Goal: Book appointment/travel/reservation

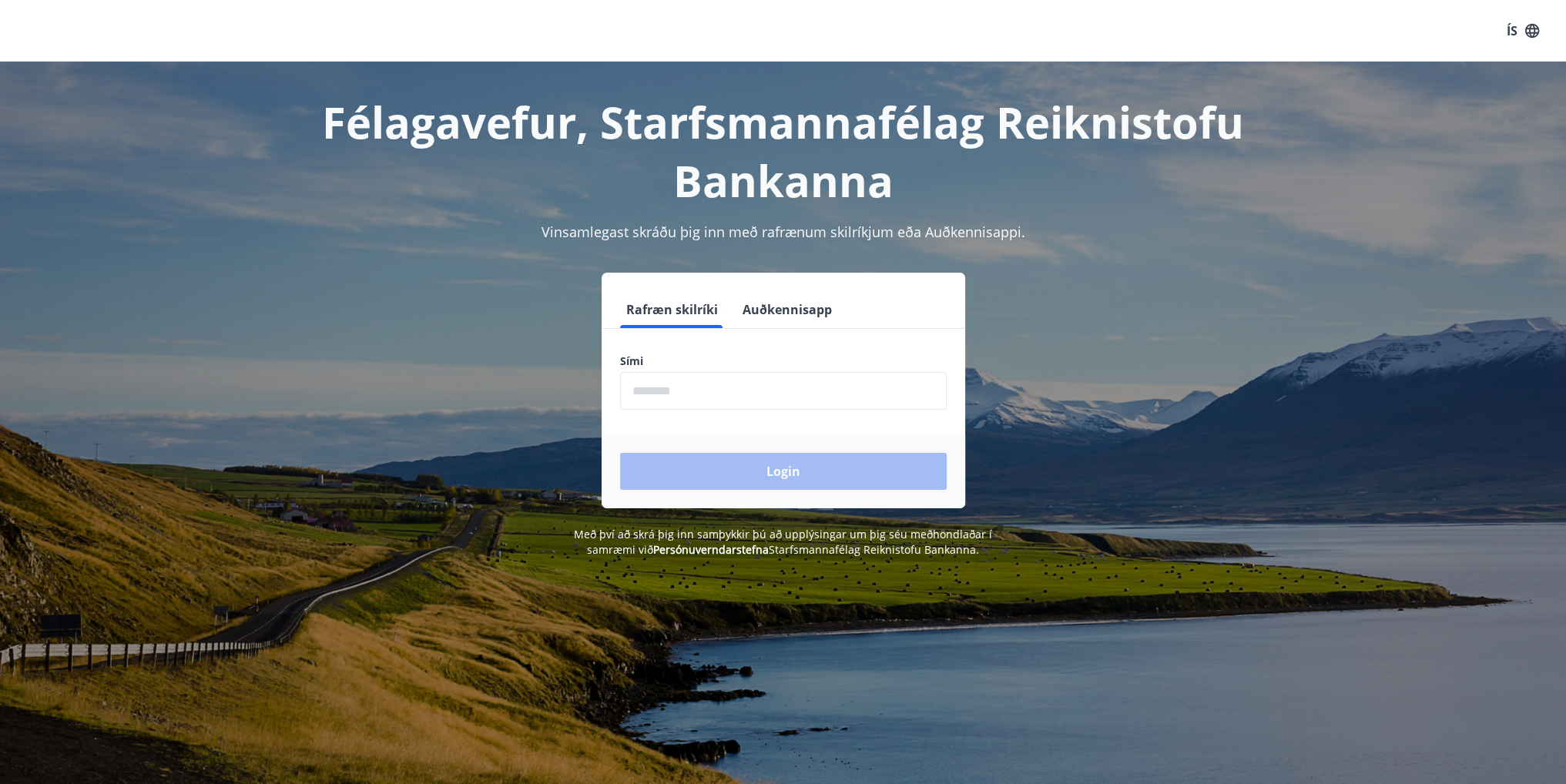
click at [785, 398] on input "phone" at bounding box center [783, 390] width 327 height 37
type input "********"
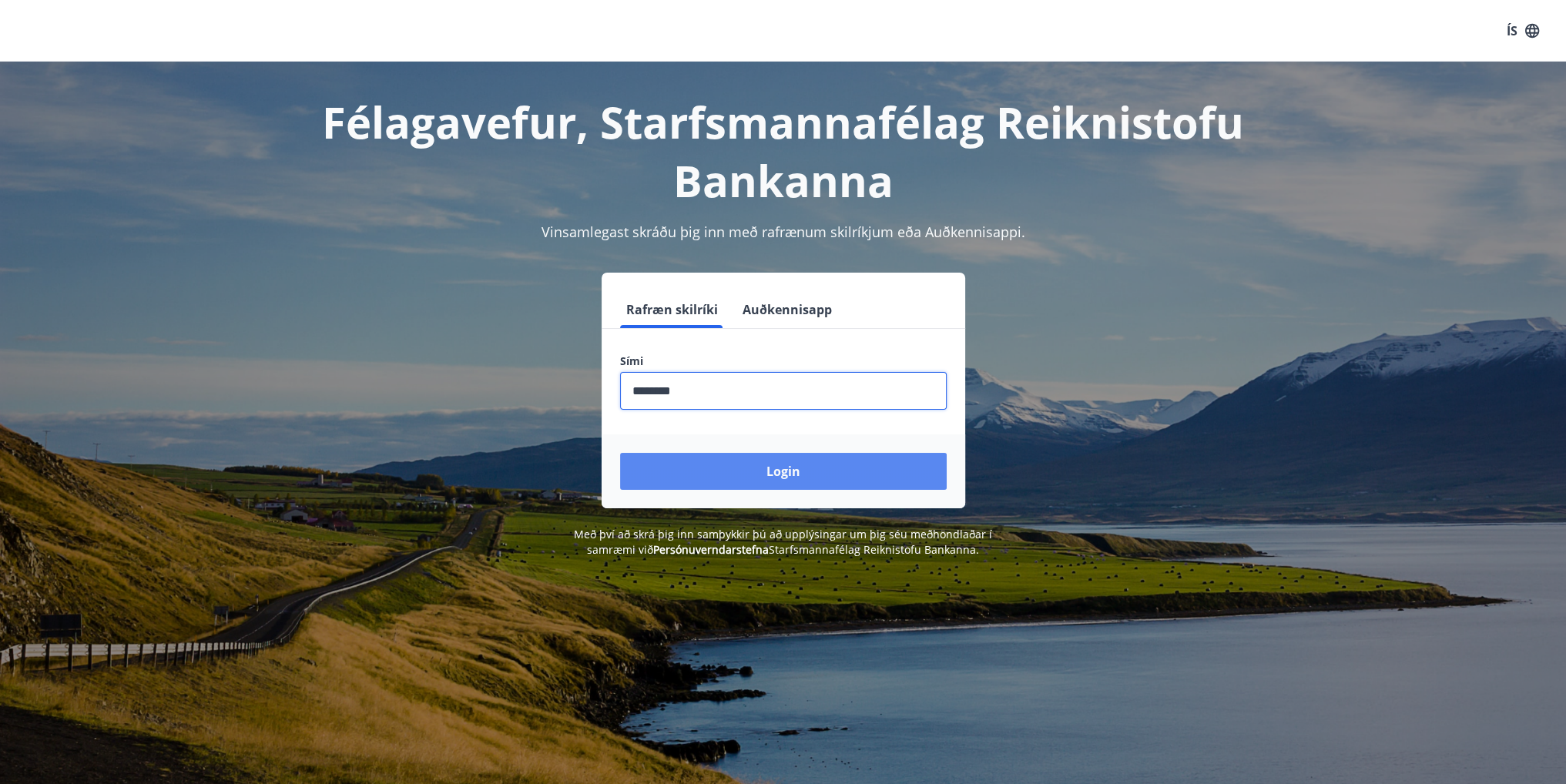
click at [785, 478] on button "Login" at bounding box center [783, 471] width 327 height 37
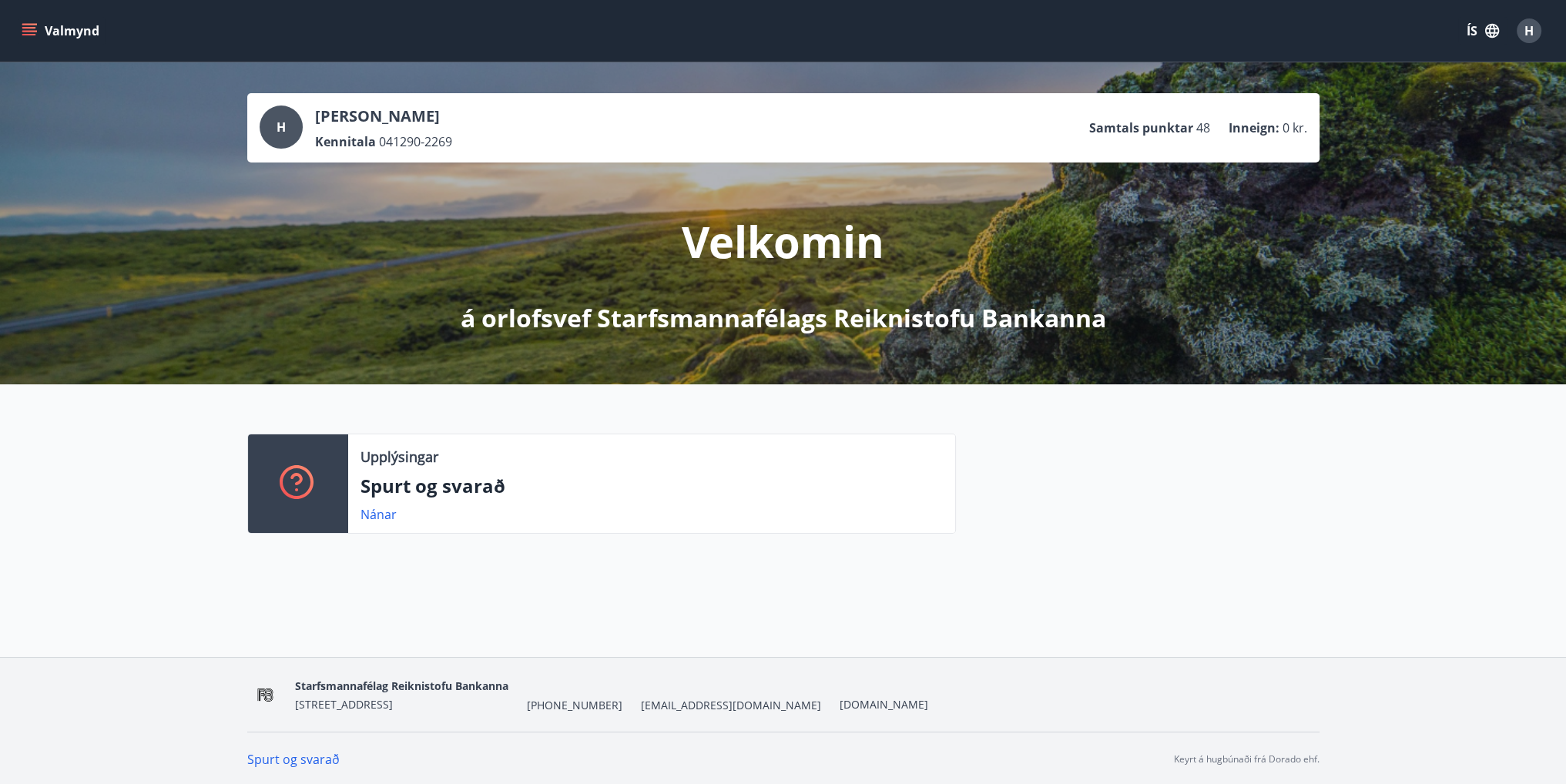
click at [33, 23] on icon "menu" at bounding box center [29, 30] width 15 height 15
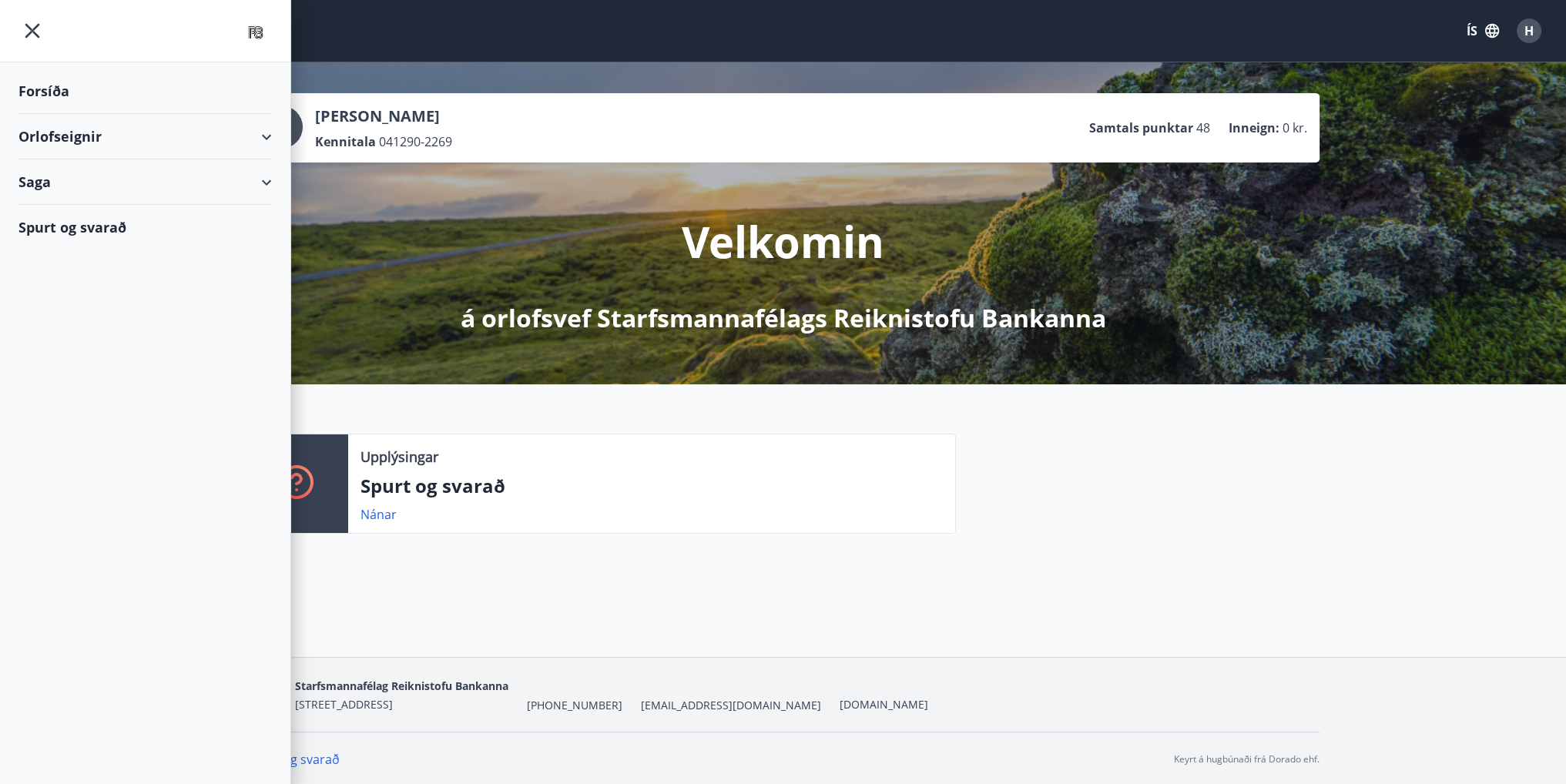
click at [258, 135] on div "Orlofseignir" at bounding box center [145, 136] width 253 height 45
click at [142, 206] on div "Bókunardagatal" at bounding box center [145, 208] width 228 height 33
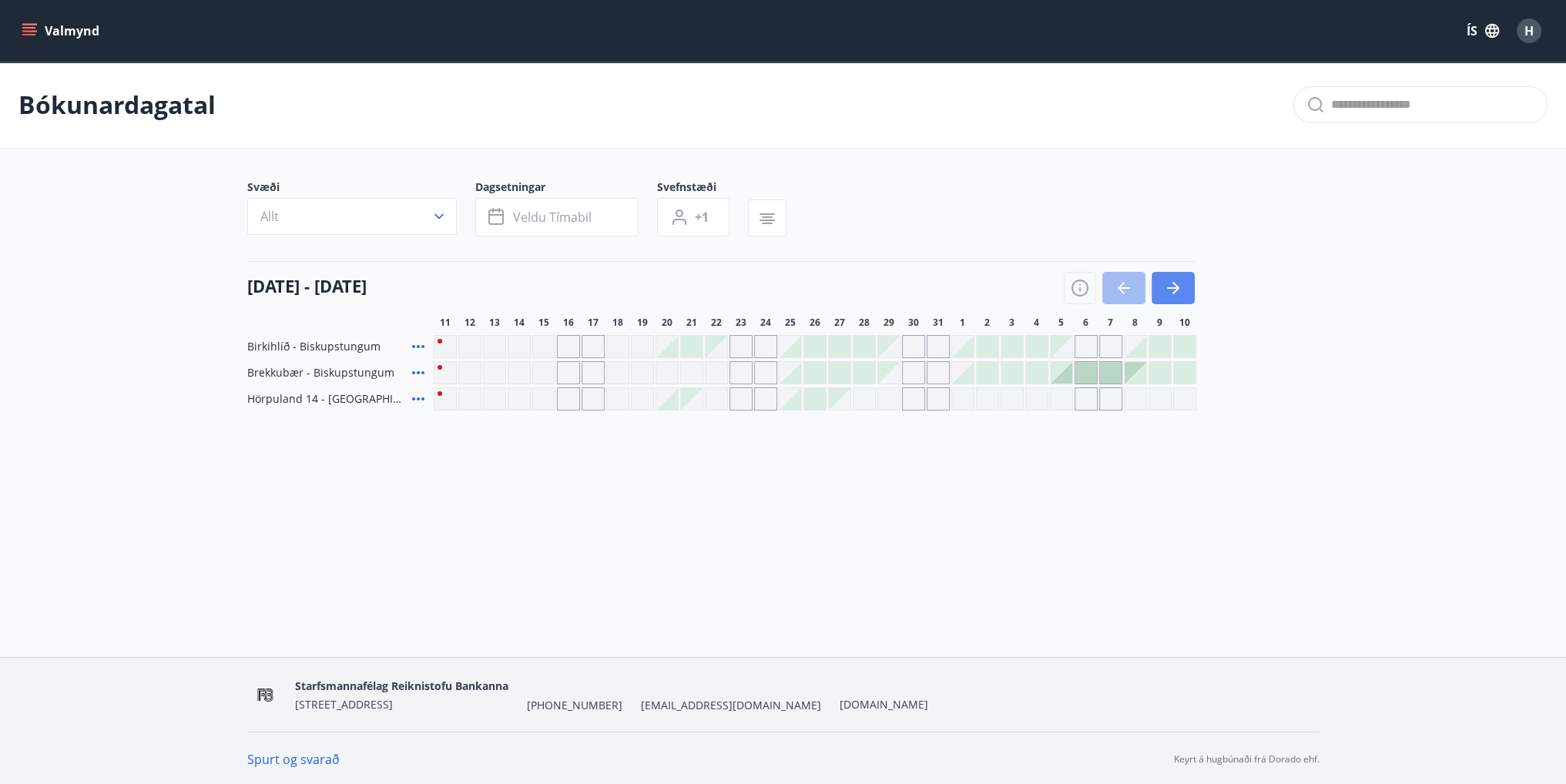
click at [1177, 287] on icon "button" at bounding box center [1173, 288] width 13 height 2
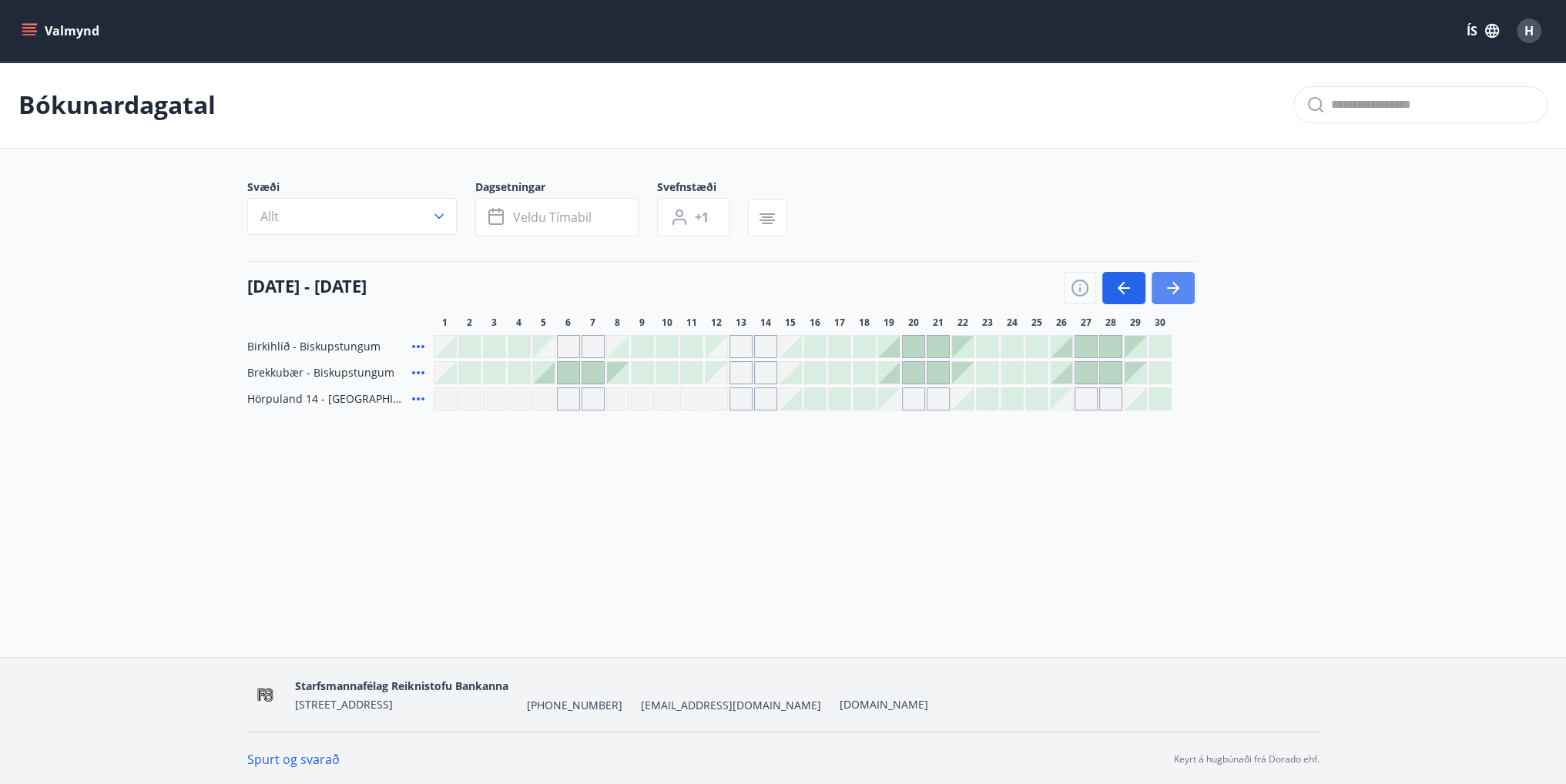
click at [1189, 286] on button "button" at bounding box center [1173, 288] width 43 height 33
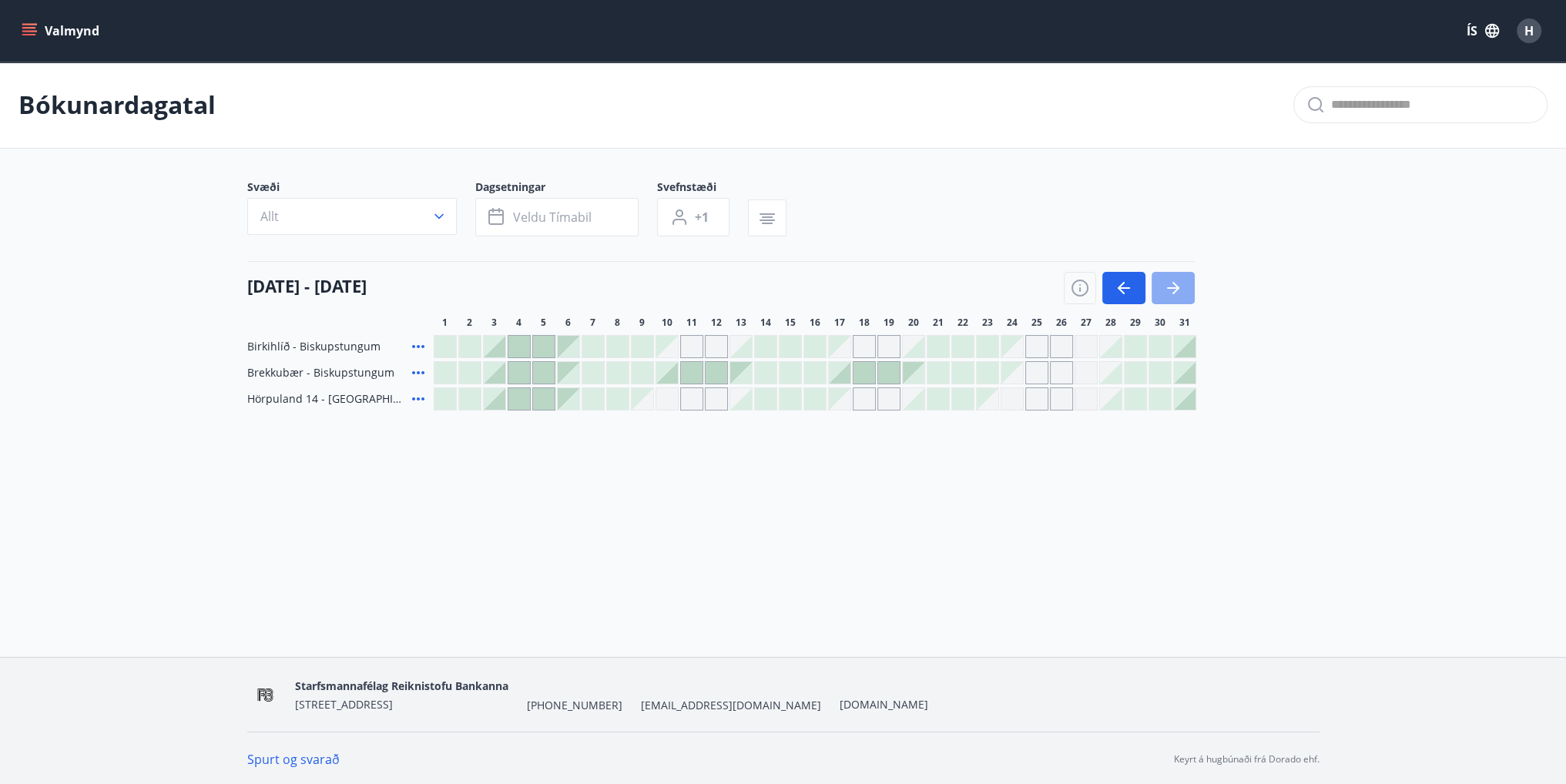
click at [1188, 288] on button "button" at bounding box center [1173, 288] width 43 height 33
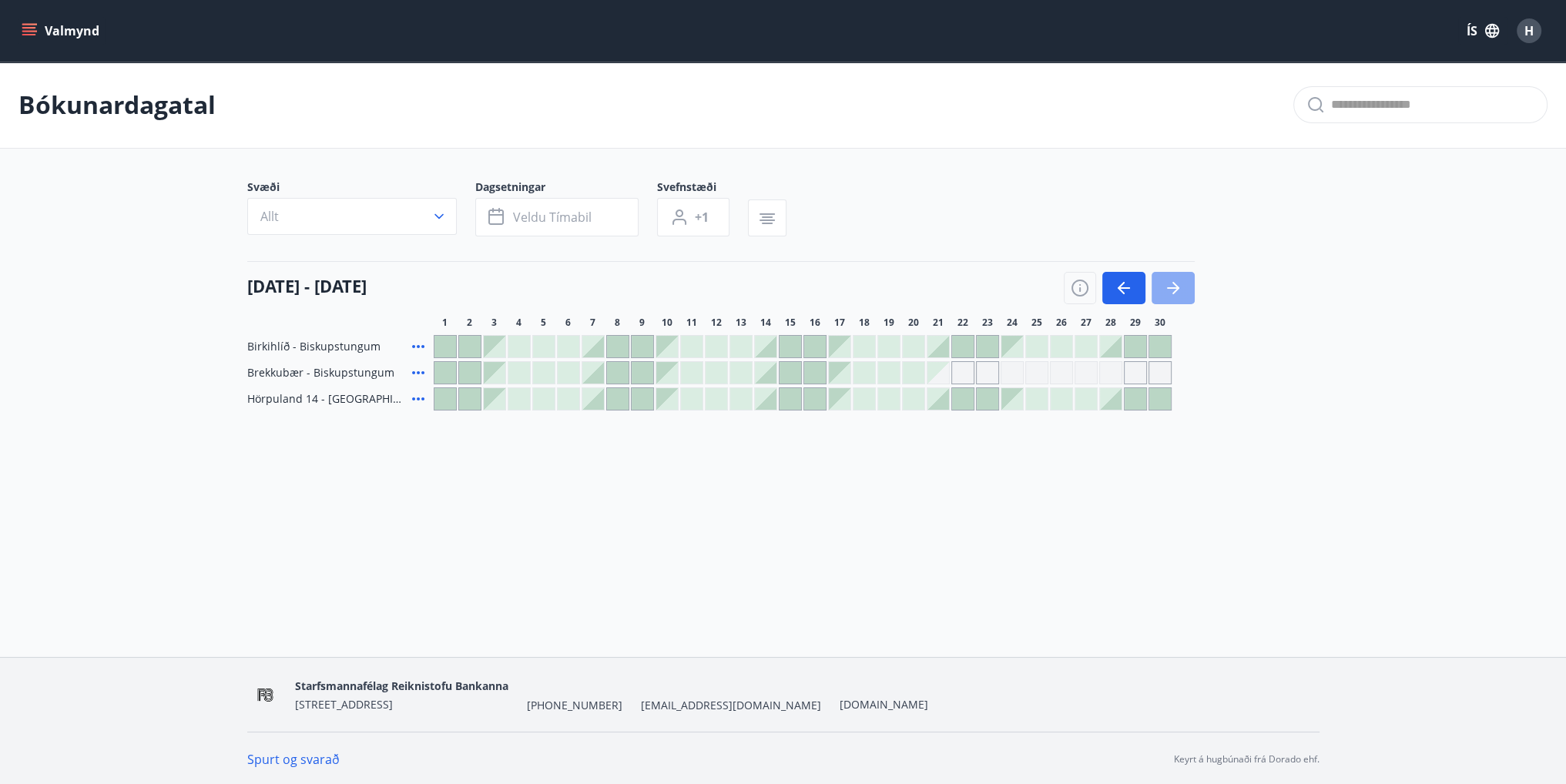
click at [1188, 288] on button "button" at bounding box center [1173, 288] width 43 height 33
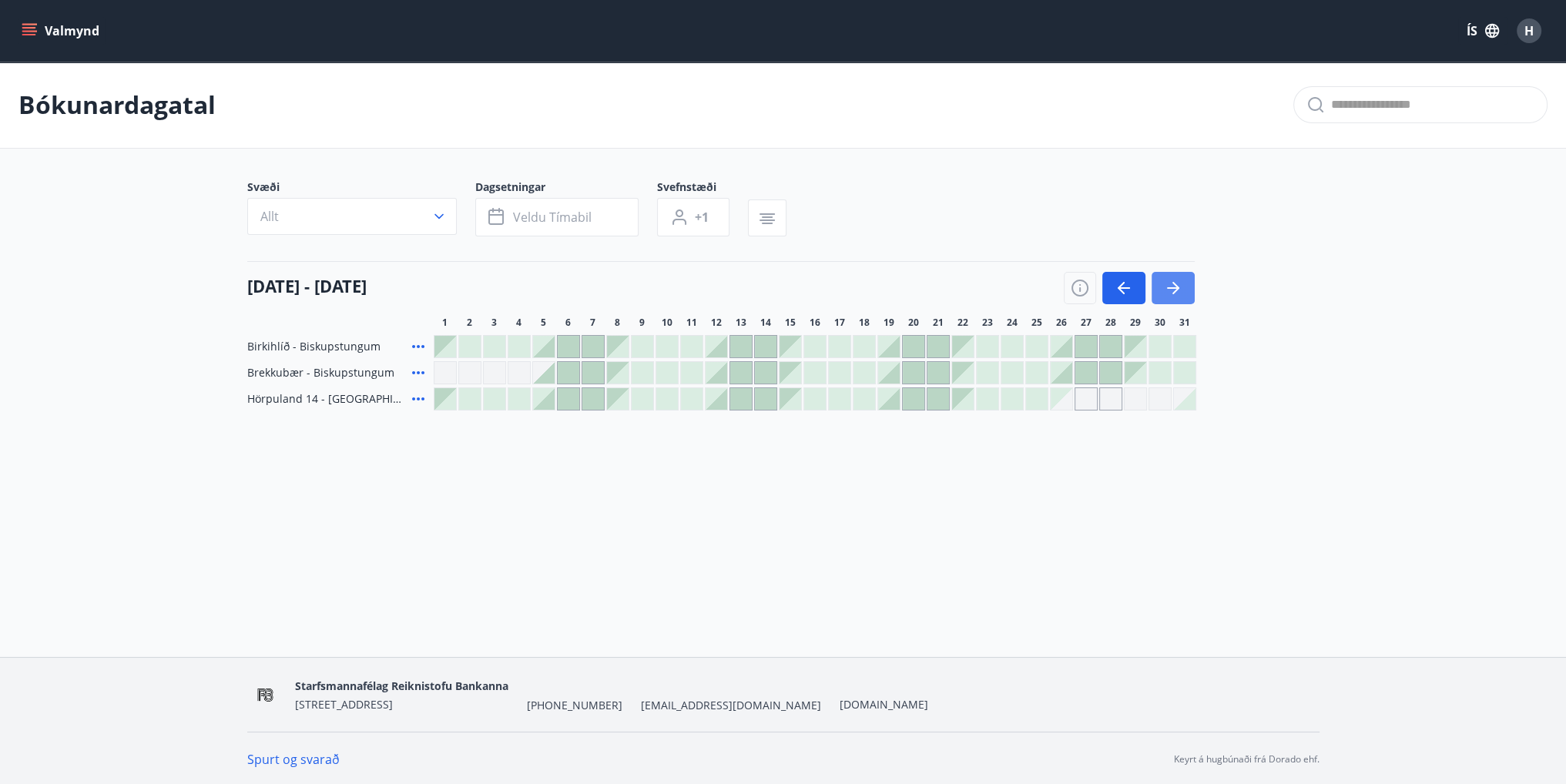
click at [1188, 288] on button "button" at bounding box center [1173, 288] width 43 height 33
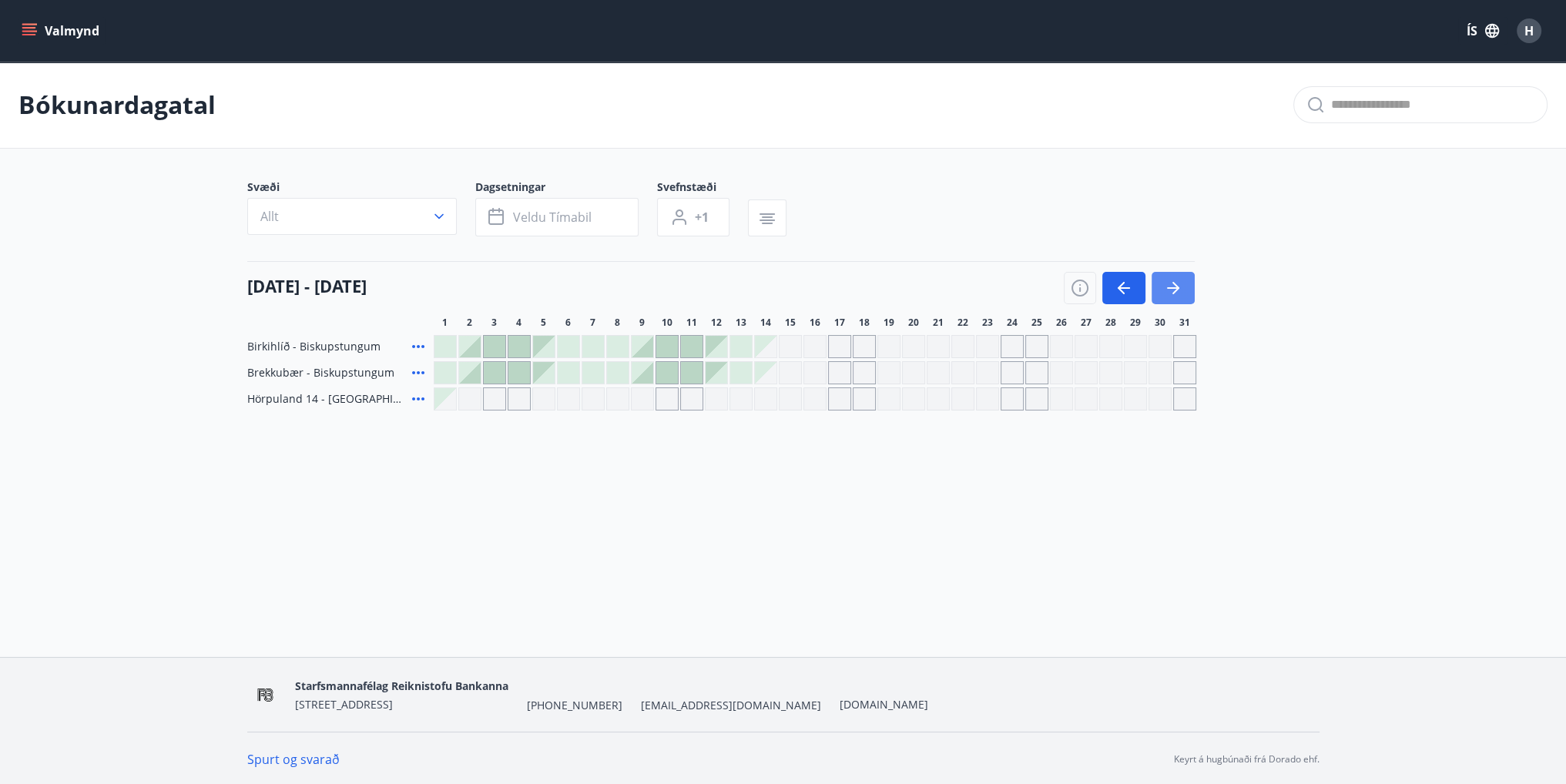
click at [1188, 288] on button "button" at bounding box center [1173, 288] width 43 height 33
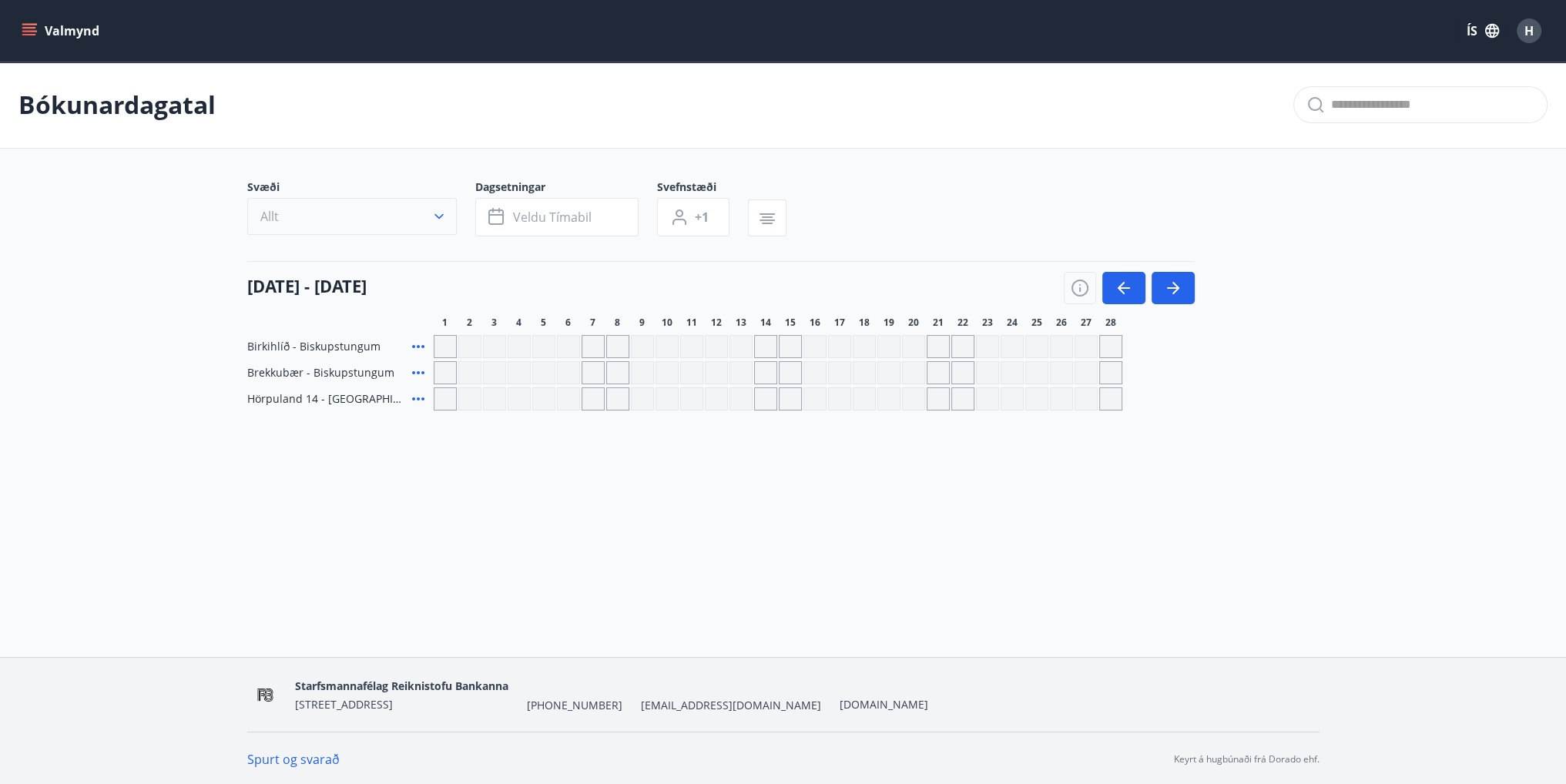
click at [455, 226] on button "Allt" at bounding box center [352, 216] width 209 height 37
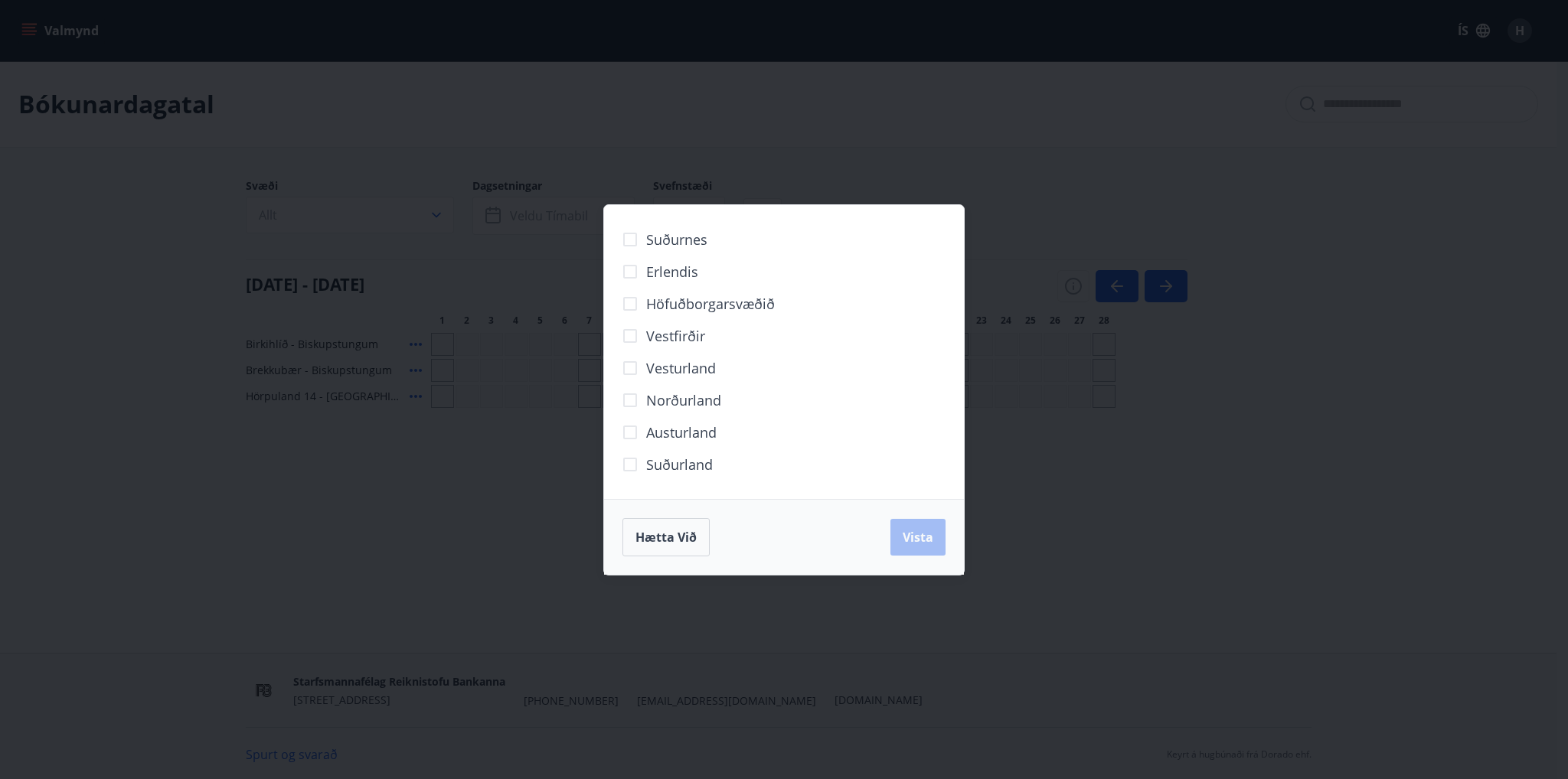
click at [1209, 418] on div "Suðurnes Erlendis Höfuðborgarsvæðið Vestfirðir Vesturland Norðurland Austurland…" at bounding box center [784, 390] width 1568 height 779
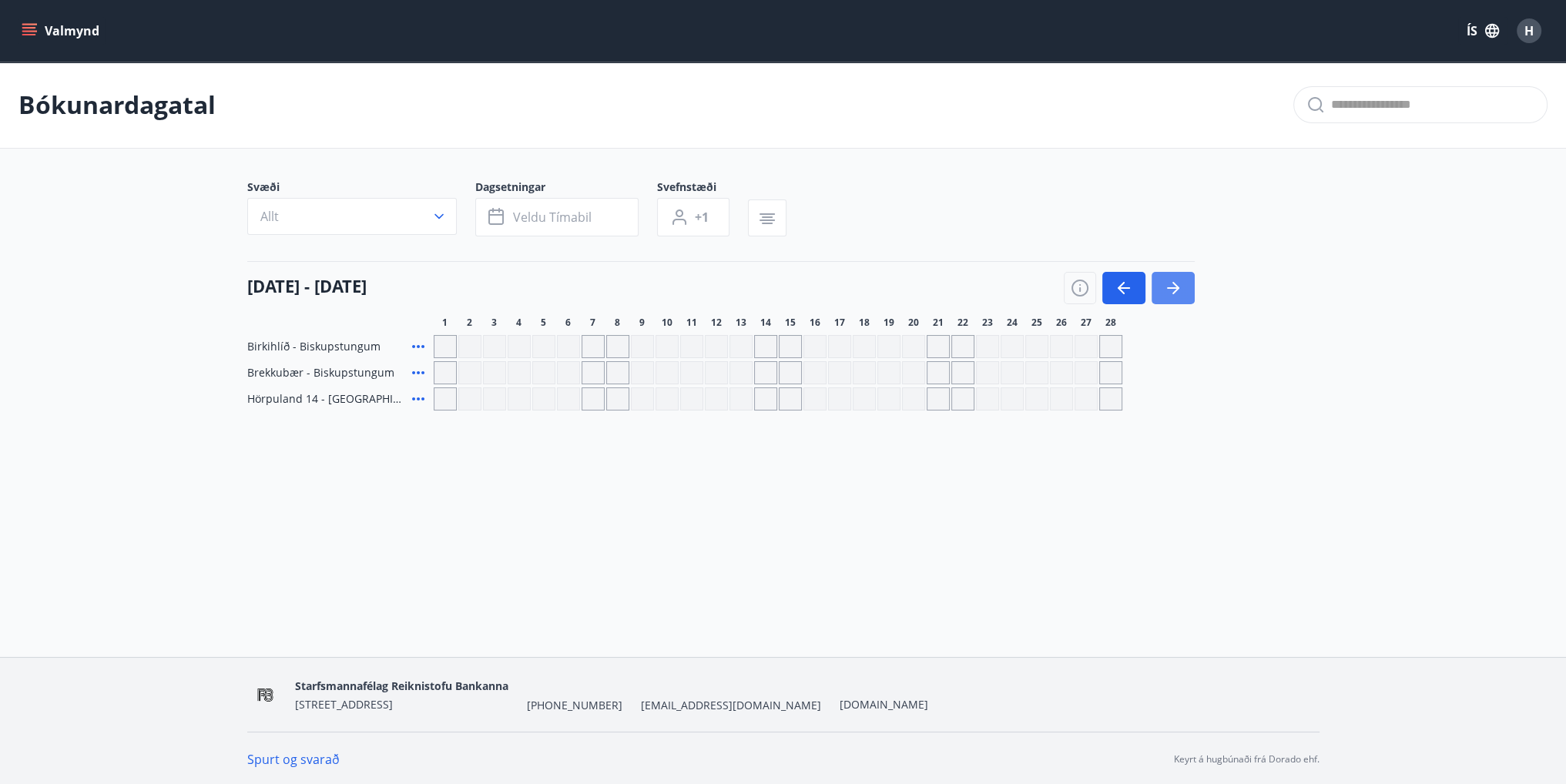
click at [1189, 284] on button "button" at bounding box center [1173, 288] width 43 height 33
click at [1113, 286] on button "button" at bounding box center [1123, 288] width 43 height 33
click at [1122, 292] on icon "button" at bounding box center [1121, 288] width 7 height 13
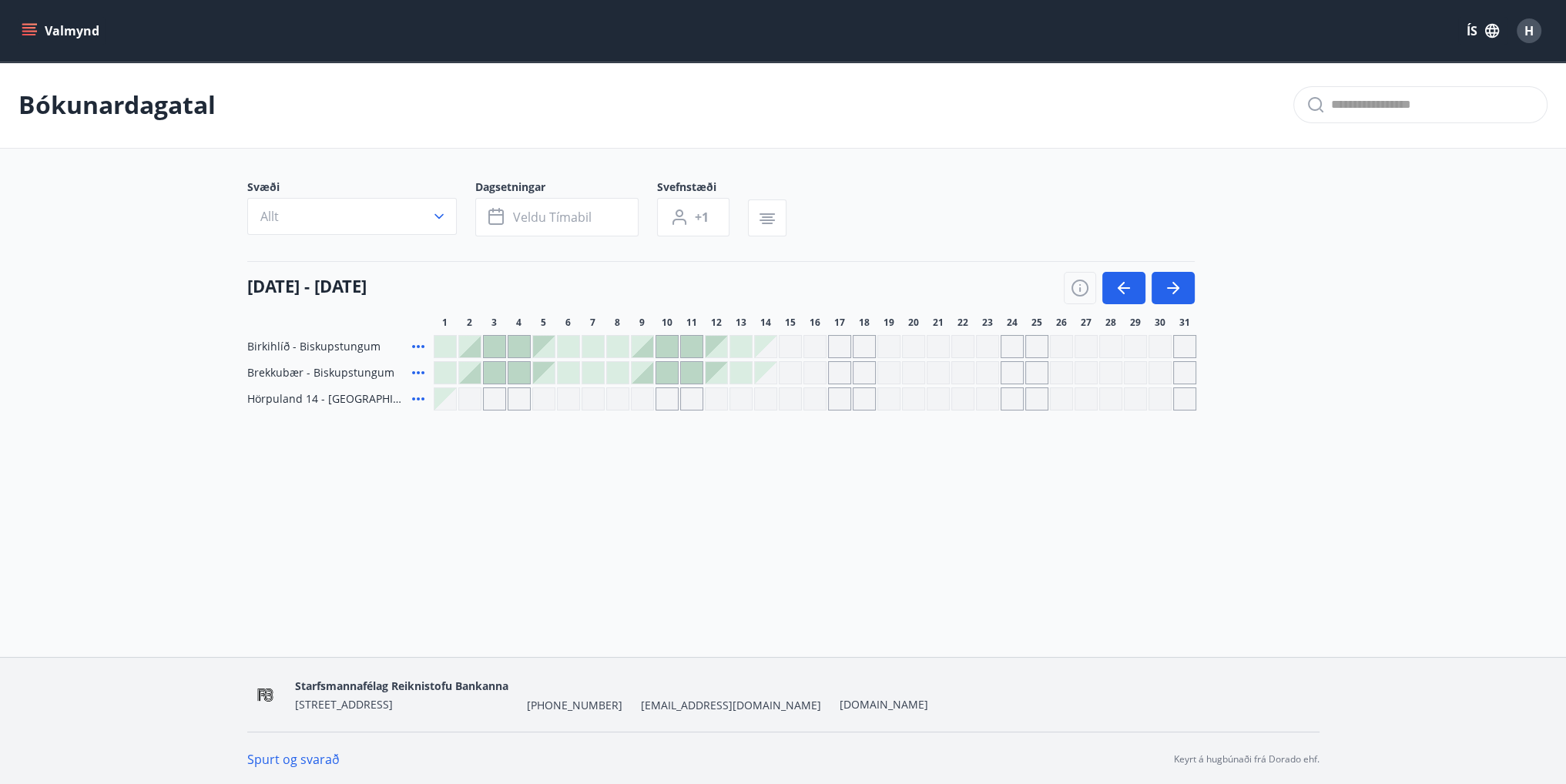
click at [25, 25] on icon "menu" at bounding box center [29, 30] width 15 height 15
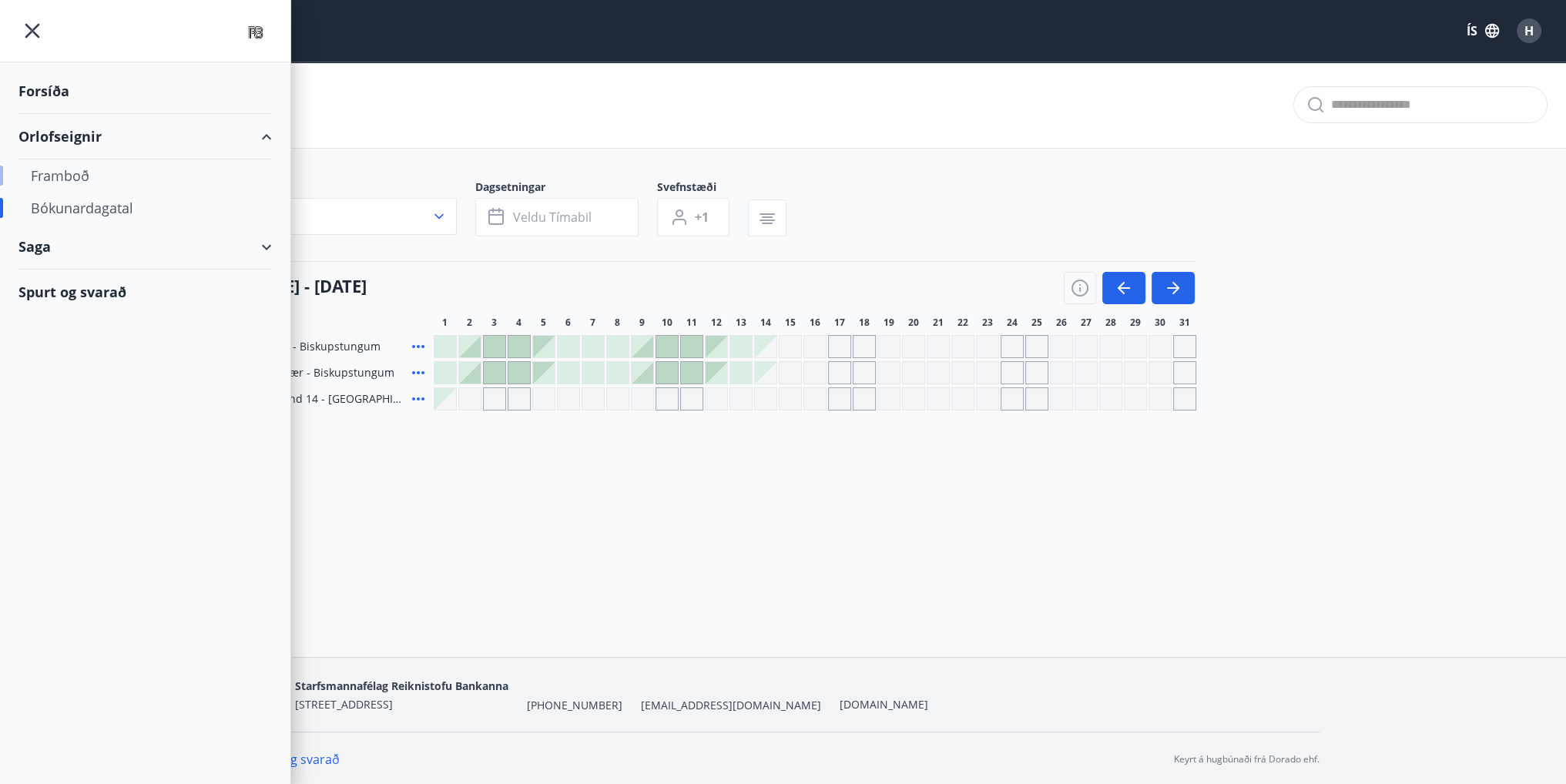
click at [67, 173] on div "Framboð" at bounding box center [145, 176] width 228 height 33
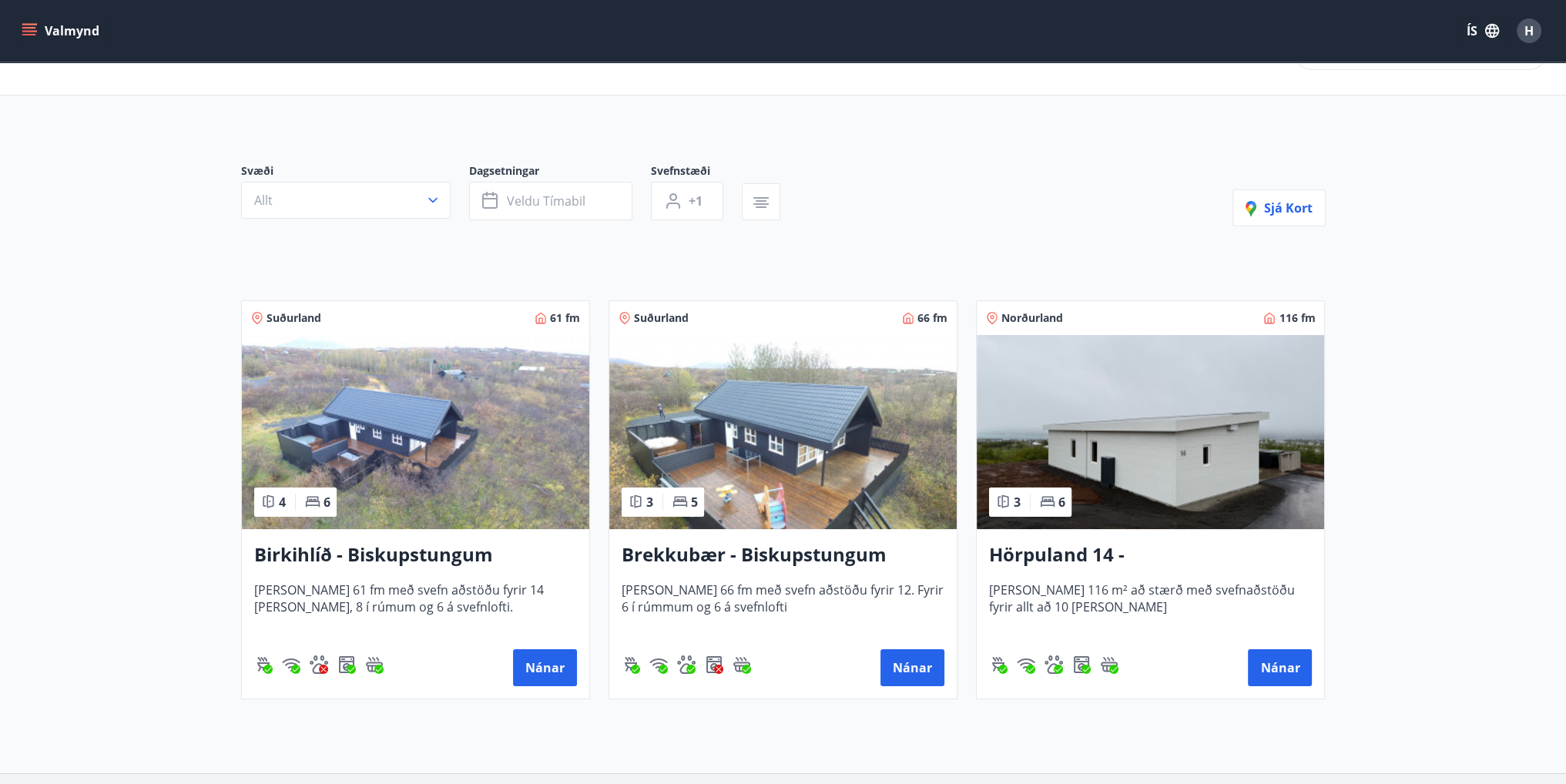
scroll to position [171, 0]
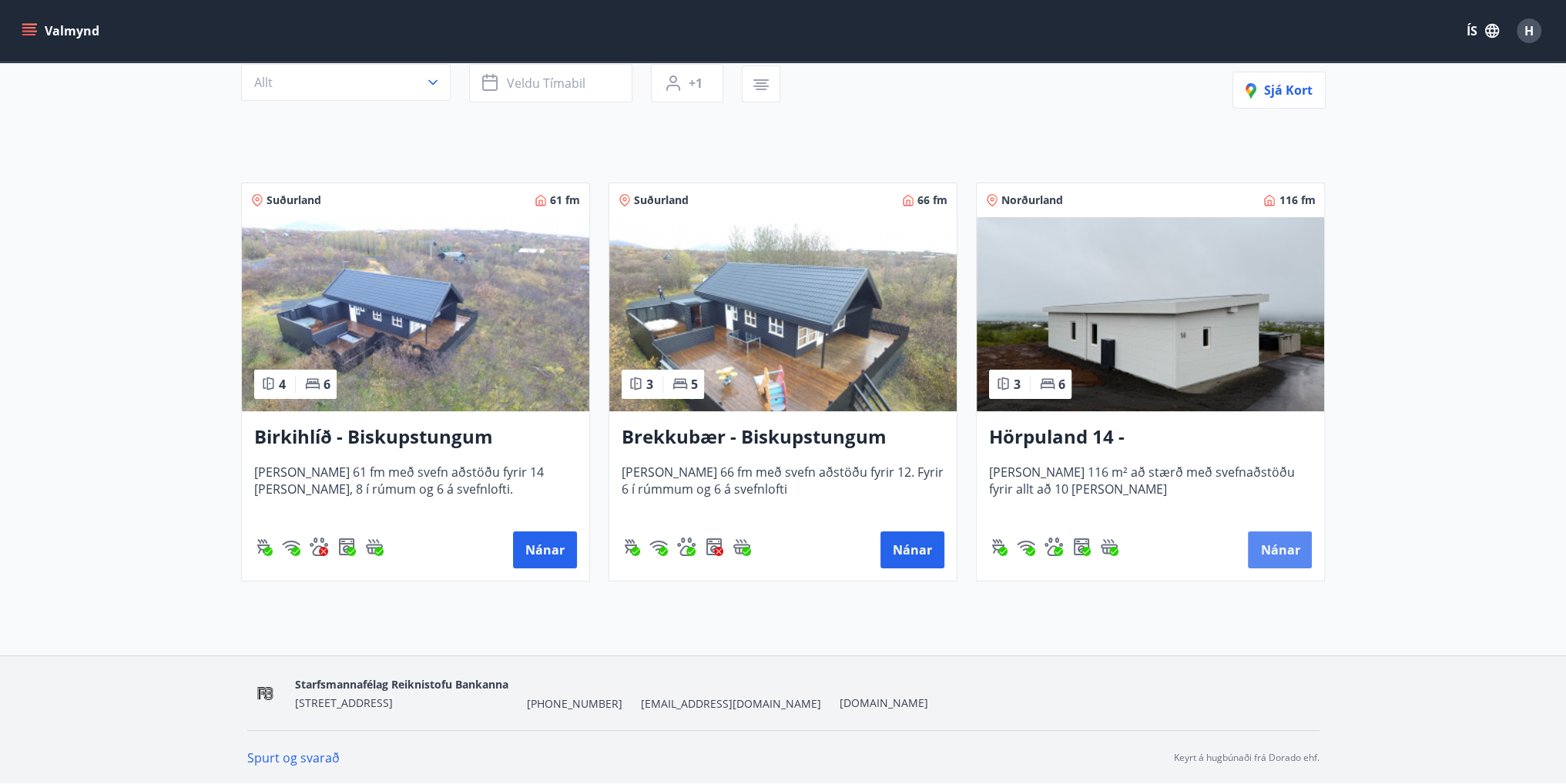
click at [1278, 549] on button "Nánar" at bounding box center [1279, 549] width 64 height 37
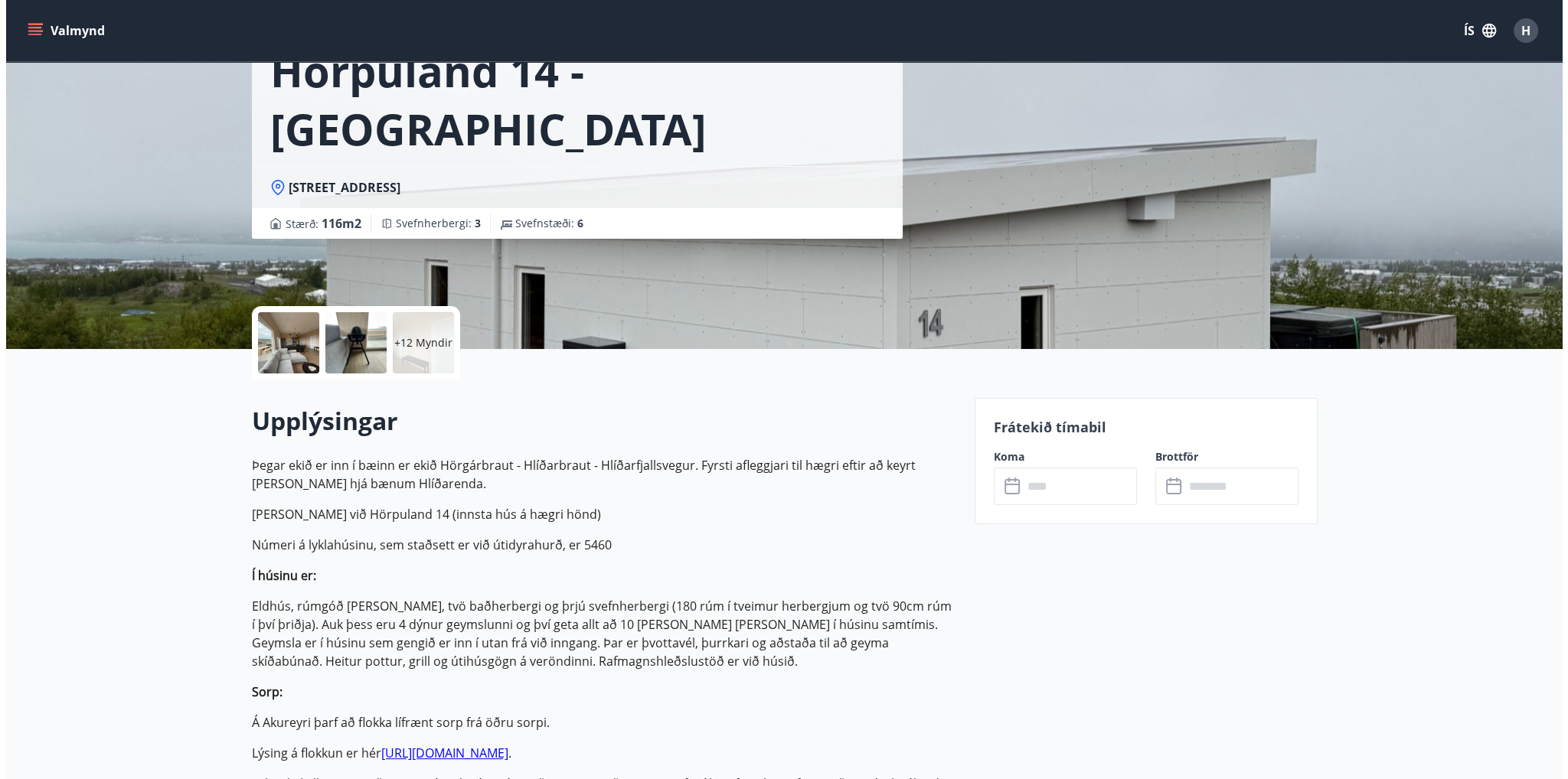
scroll to position [77, 0]
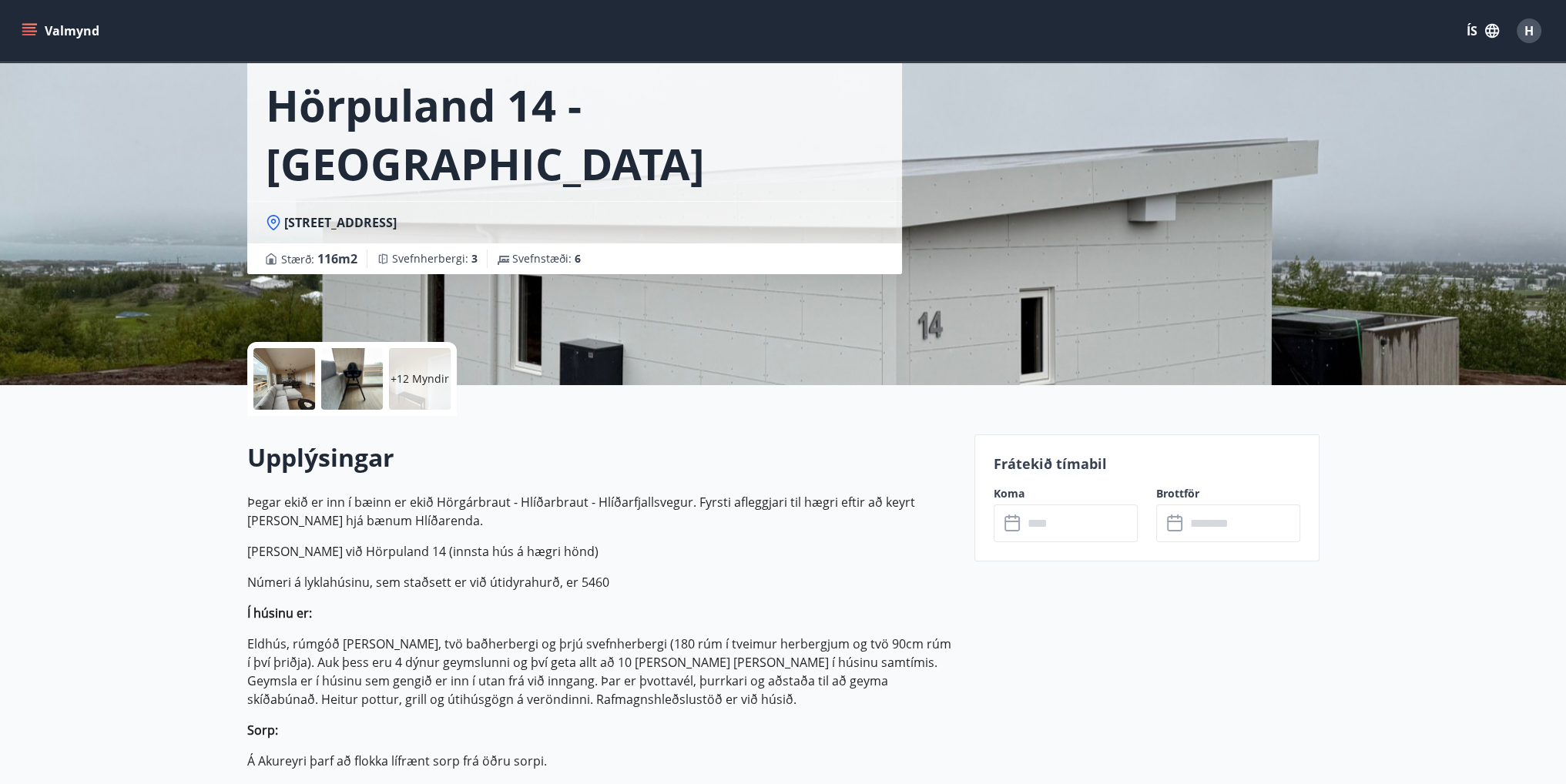
click at [359, 395] on div at bounding box center [352, 379] width 62 height 62
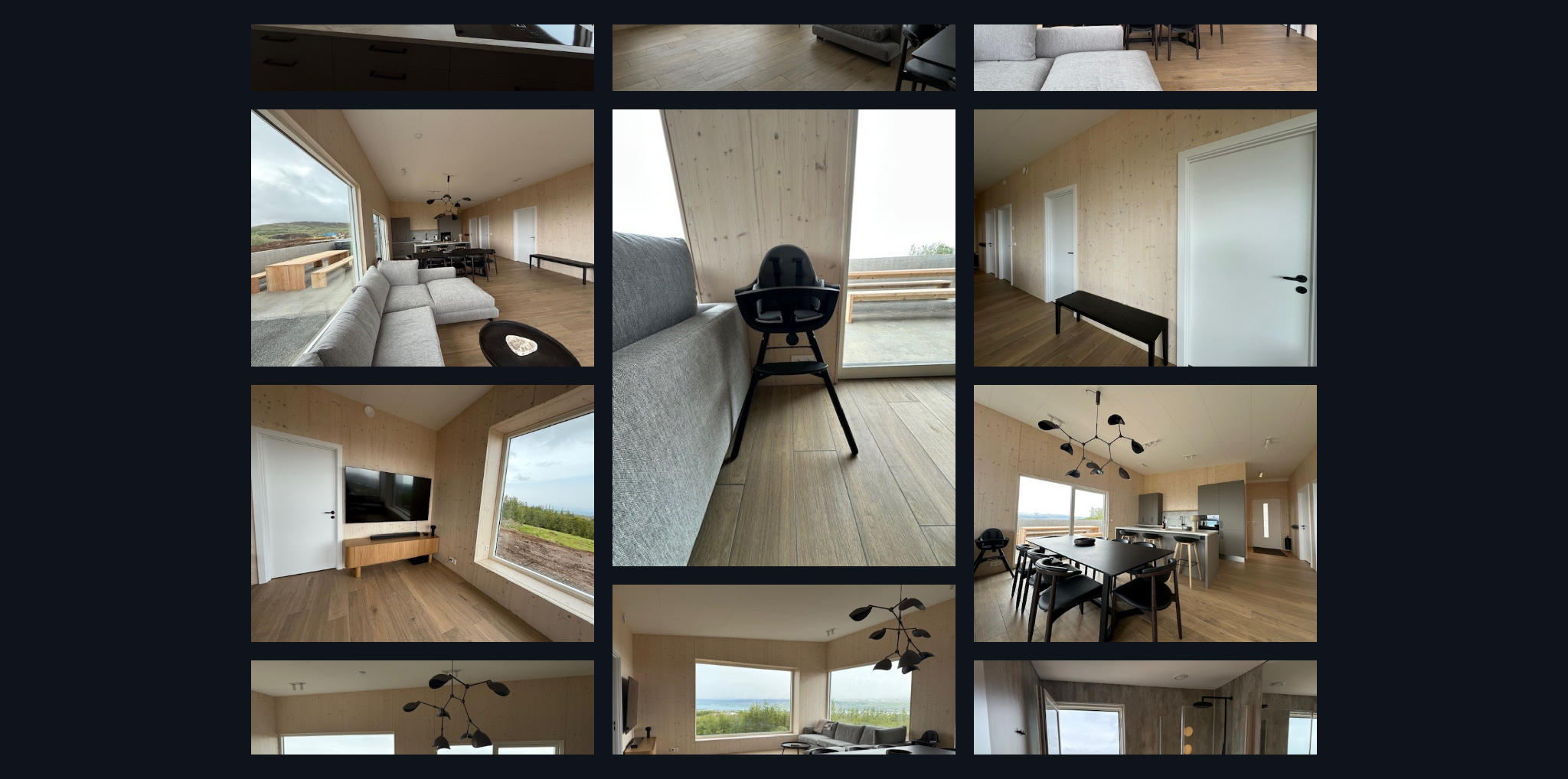
scroll to position [0, 0]
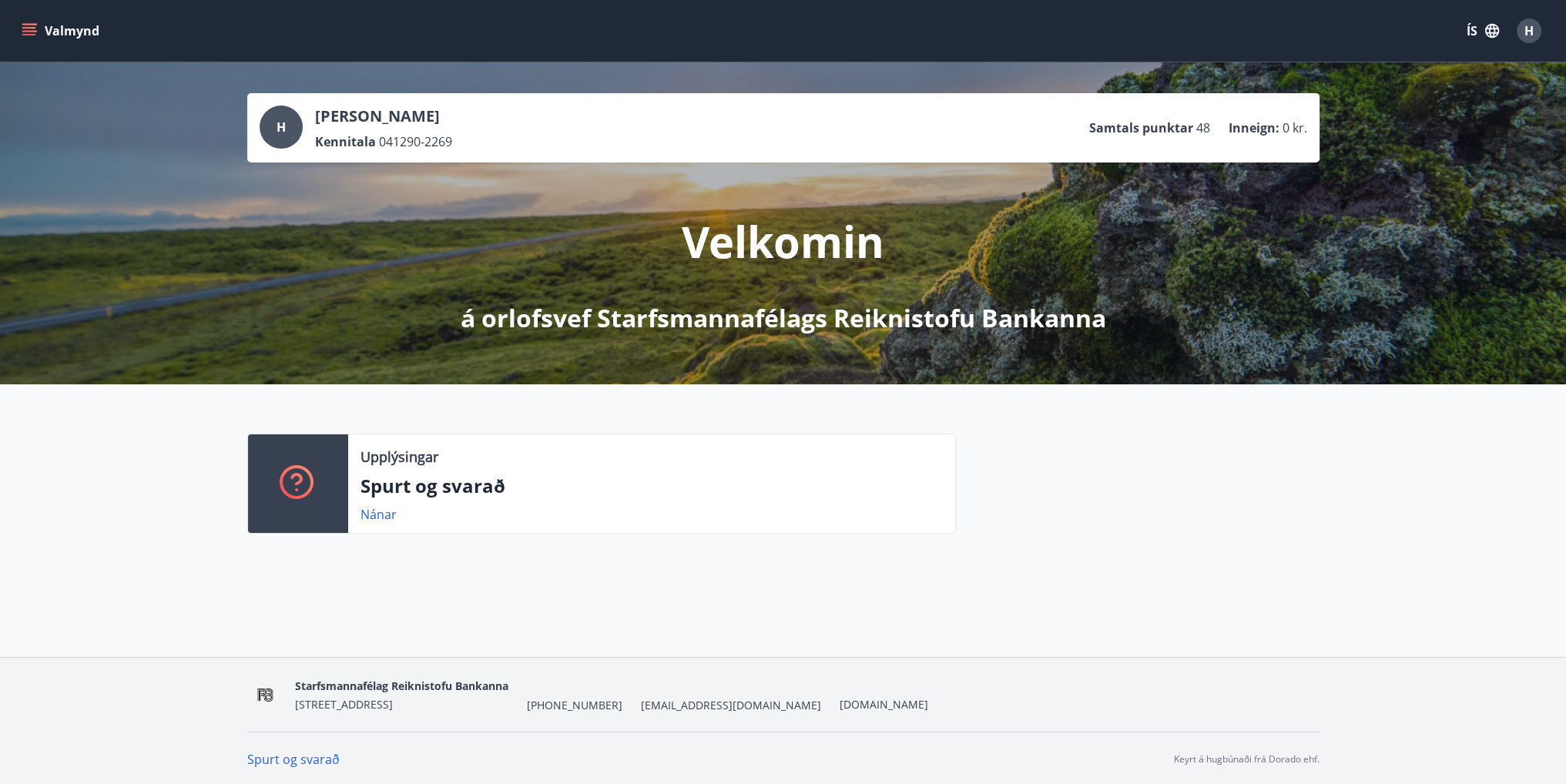
click at [33, 25] on icon "menu" at bounding box center [29, 30] width 15 height 15
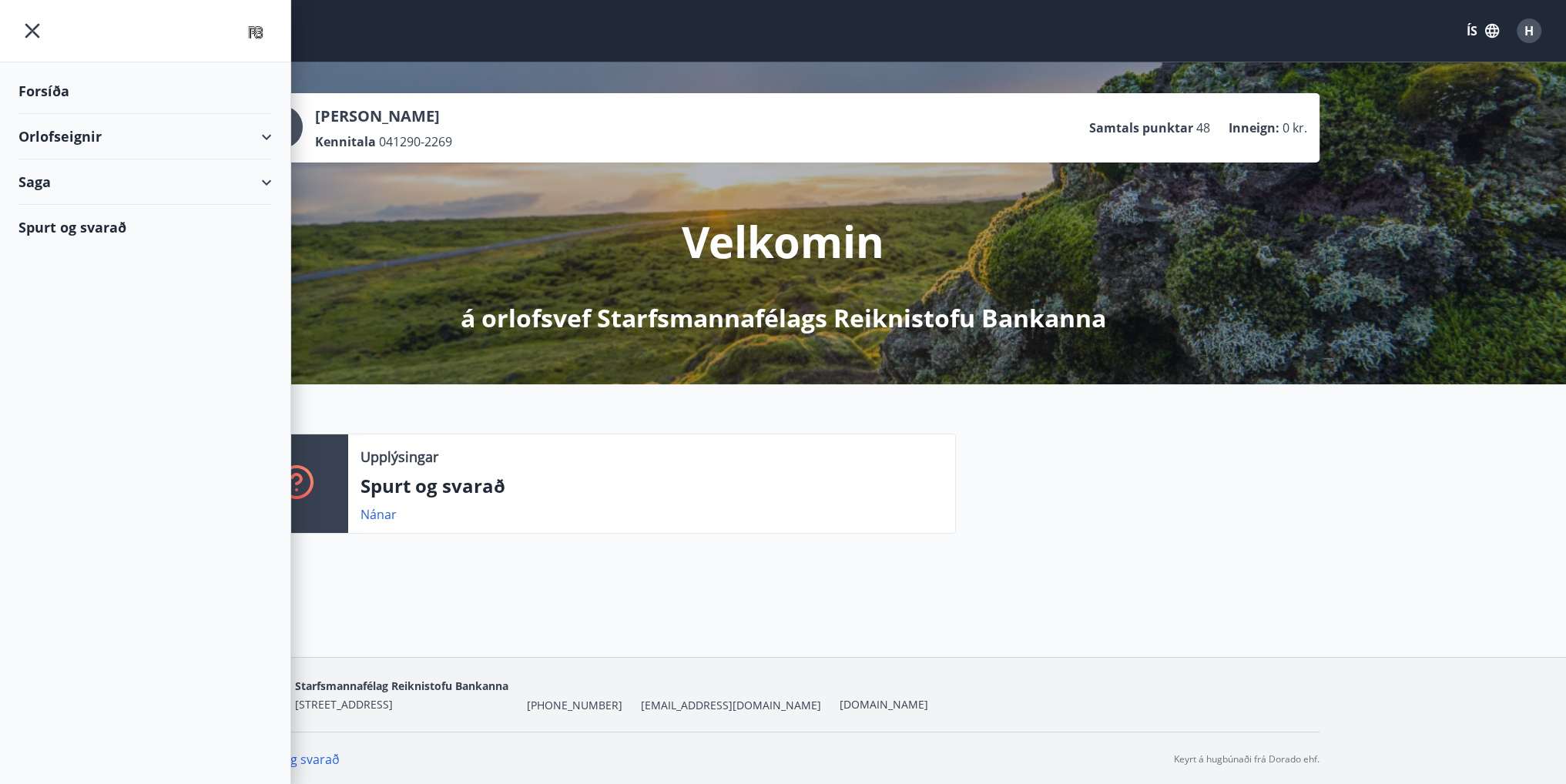
click at [269, 134] on div "Orlofseignir" at bounding box center [145, 136] width 253 height 45
click at [63, 176] on div "Framboð" at bounding box center [145, 176] width 228 height 33
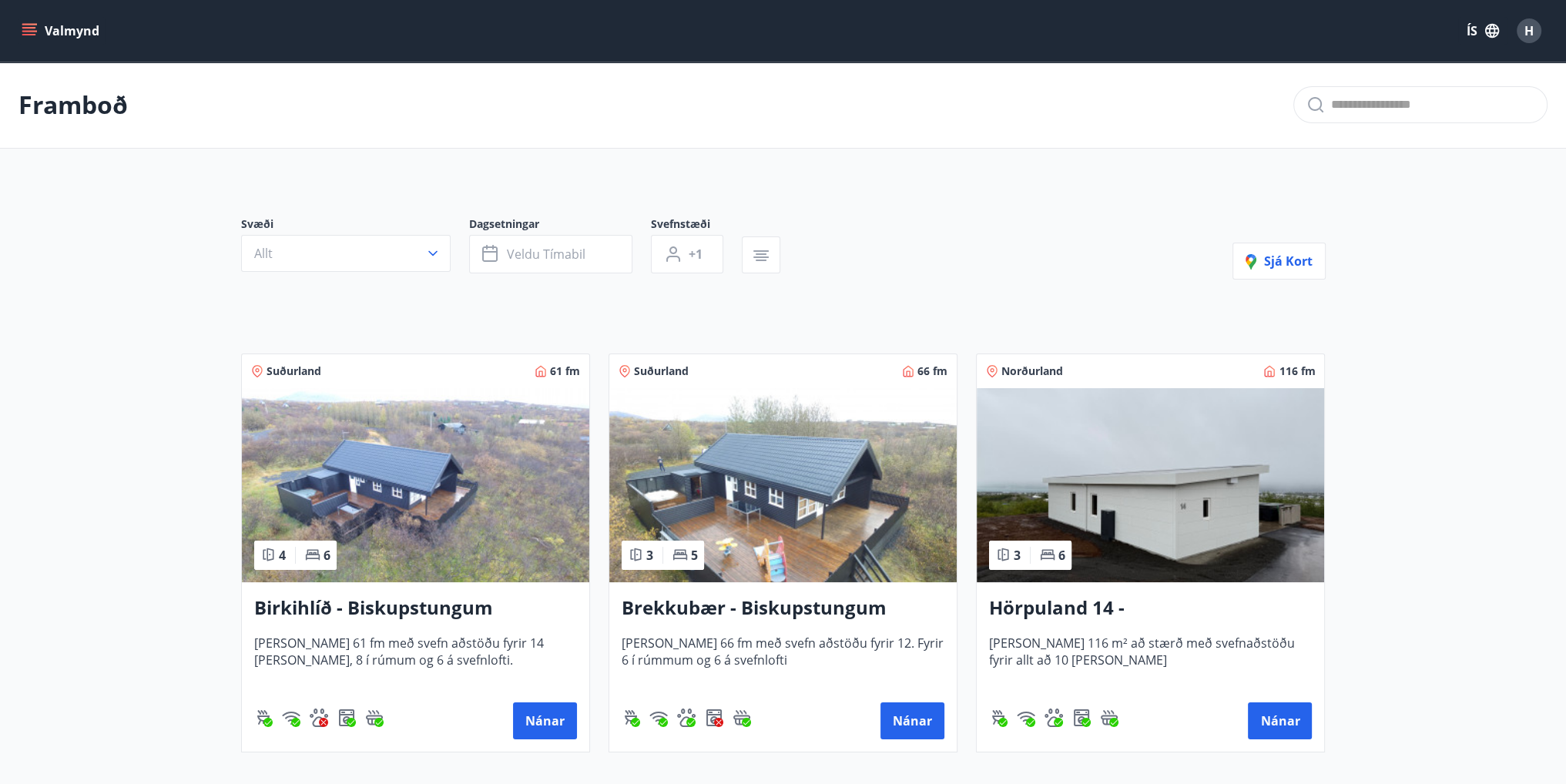
click at [823, 508] on img at bounding box center [783, 485] width 348 height 194
click at [398, 459] on img at bounding box center [416, 485] width 348 height 194
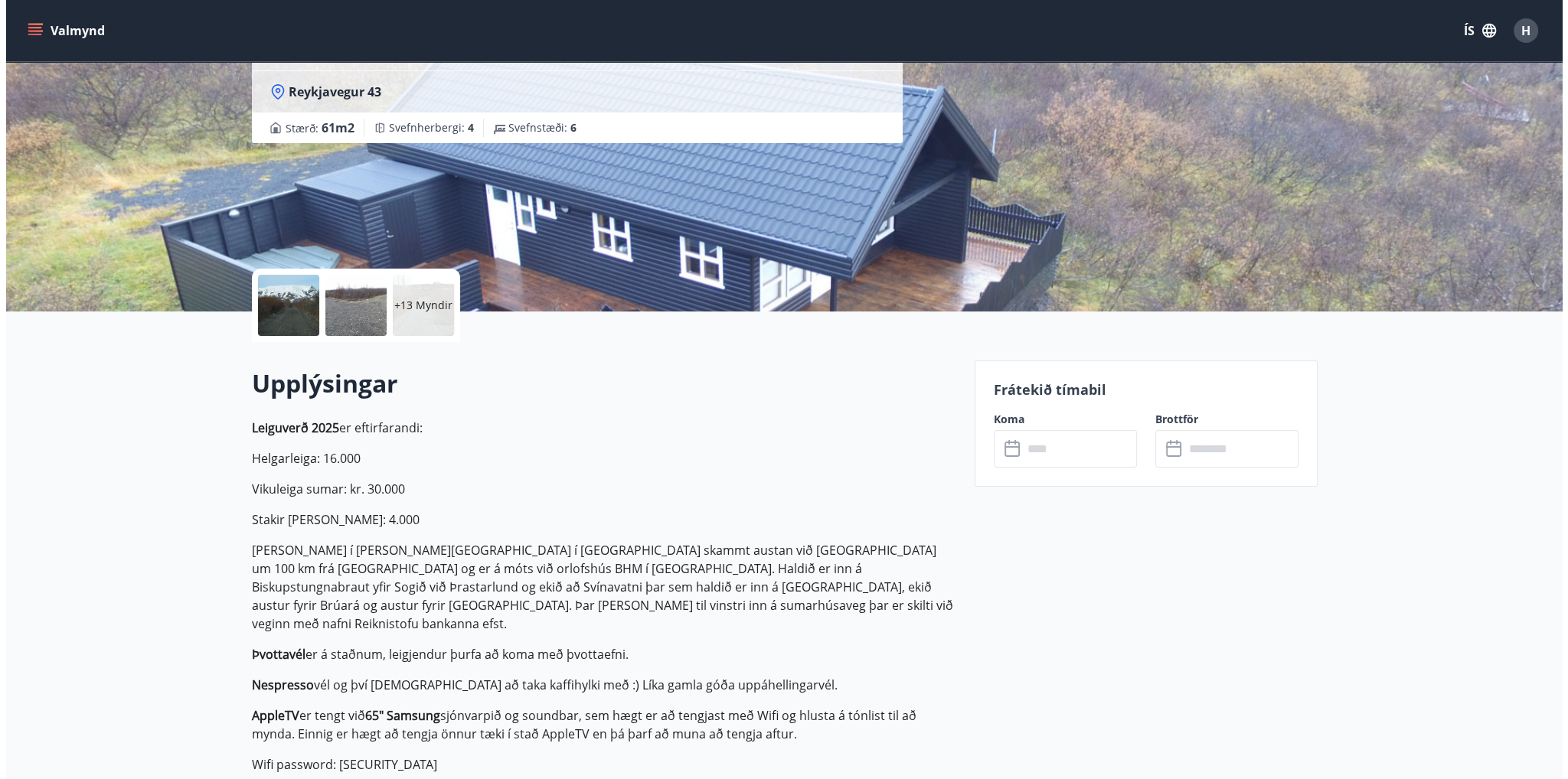
scroll to position [153, 0]
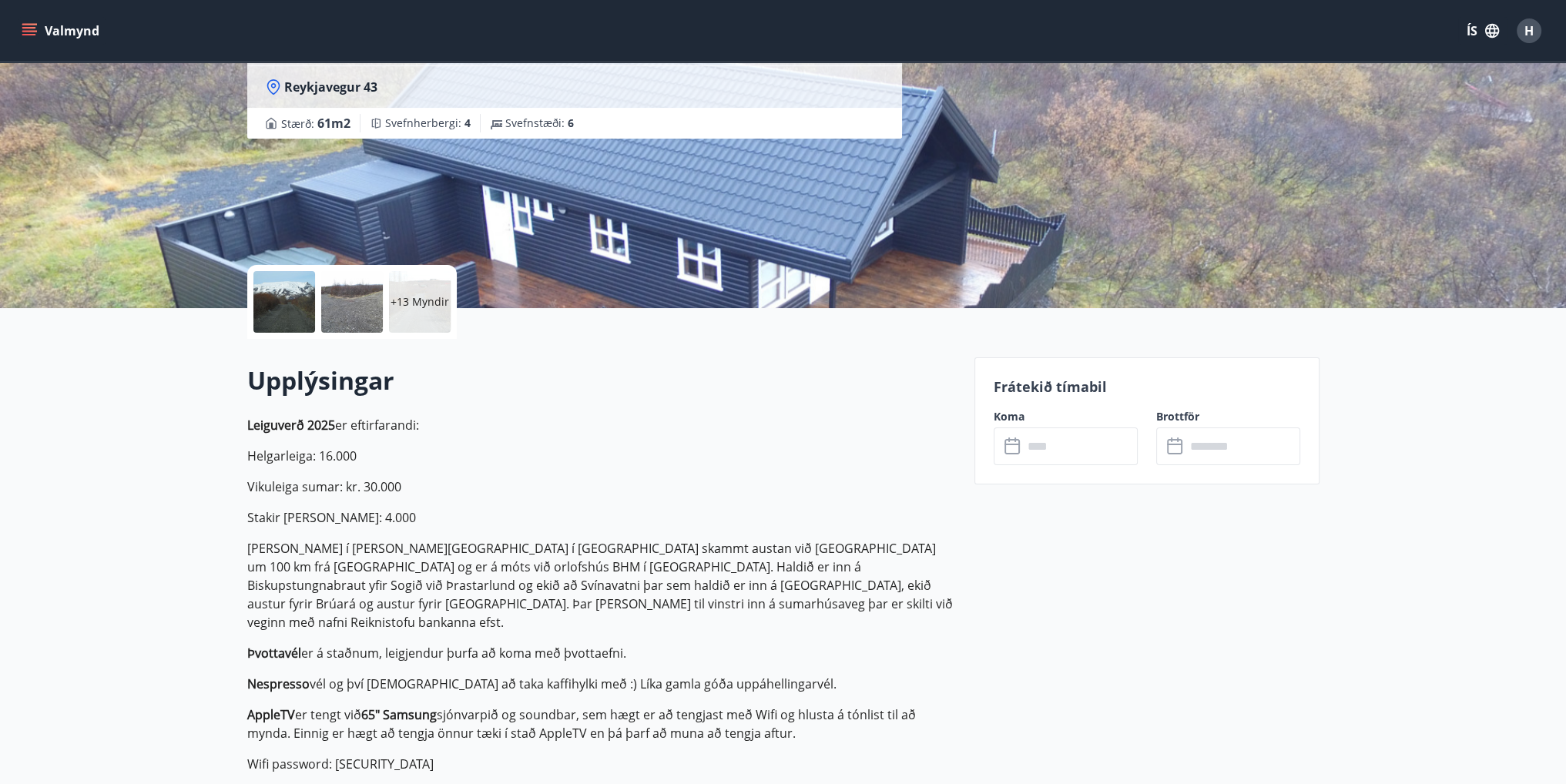
click at [333, 308] on div at bounding box center [352, 302] width 62 height 62
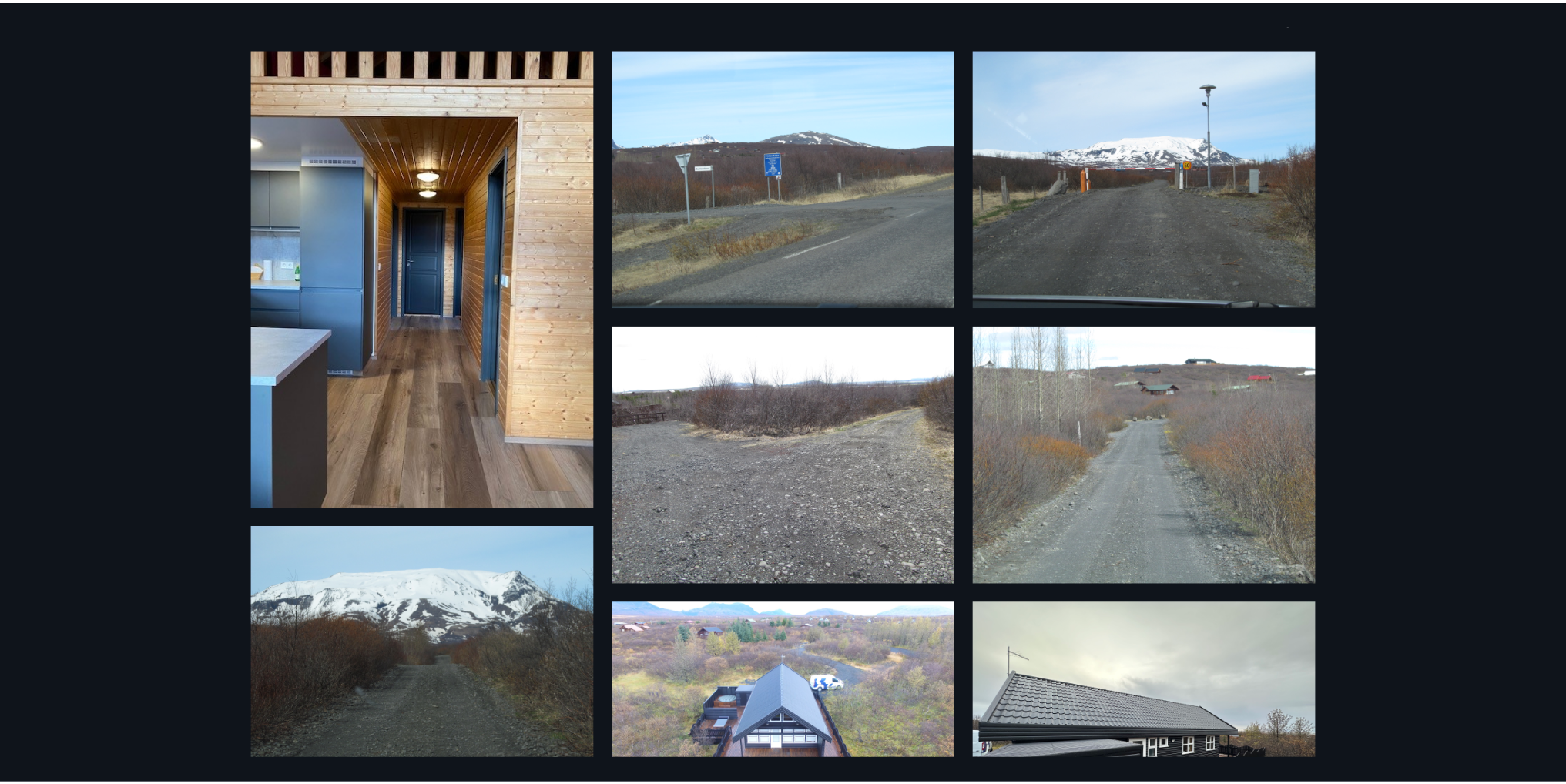
scroll to position [0, 0]
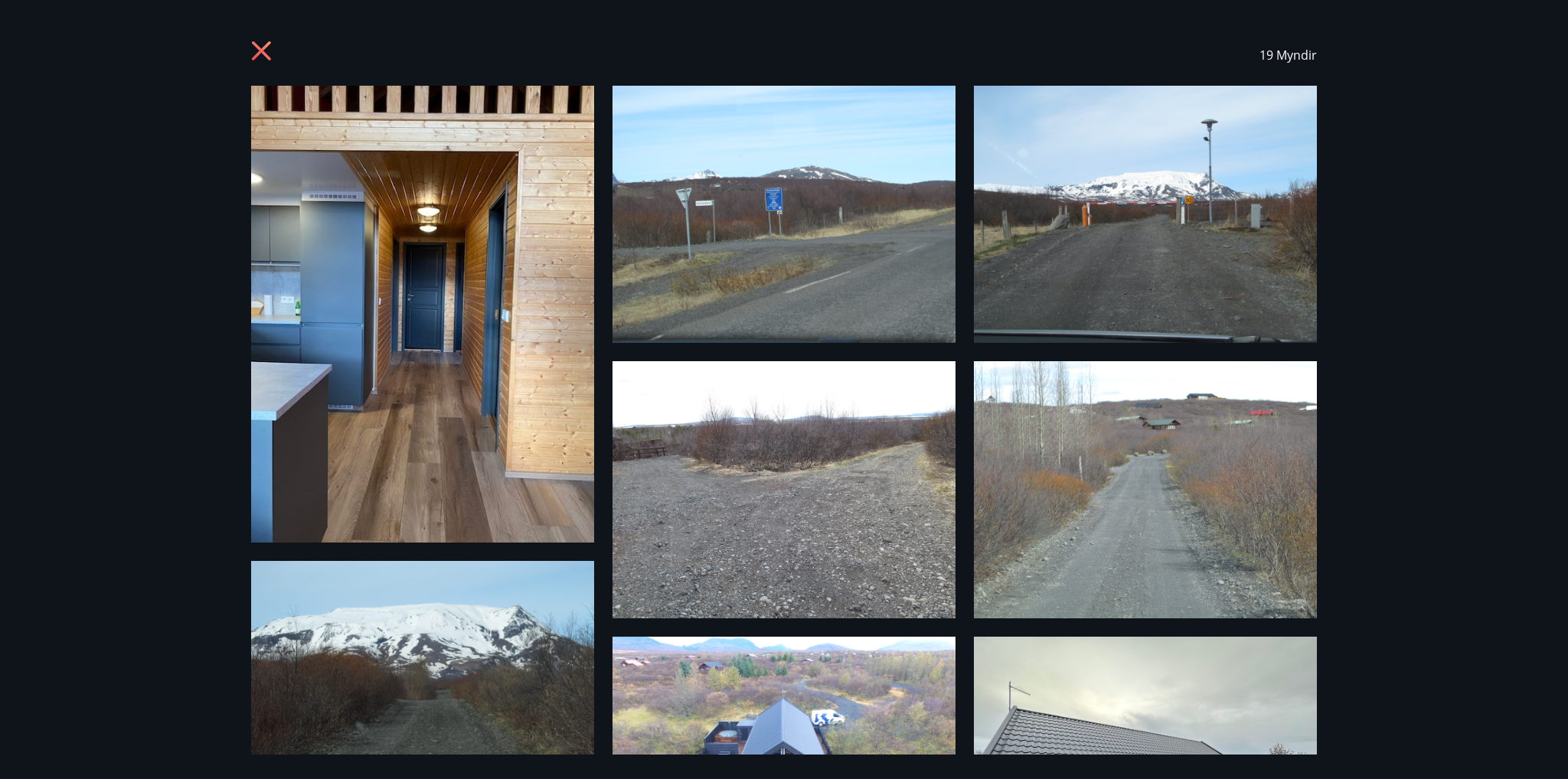
click at [257, 43] on icon at bounding box center [263, 52] width 24 height 24
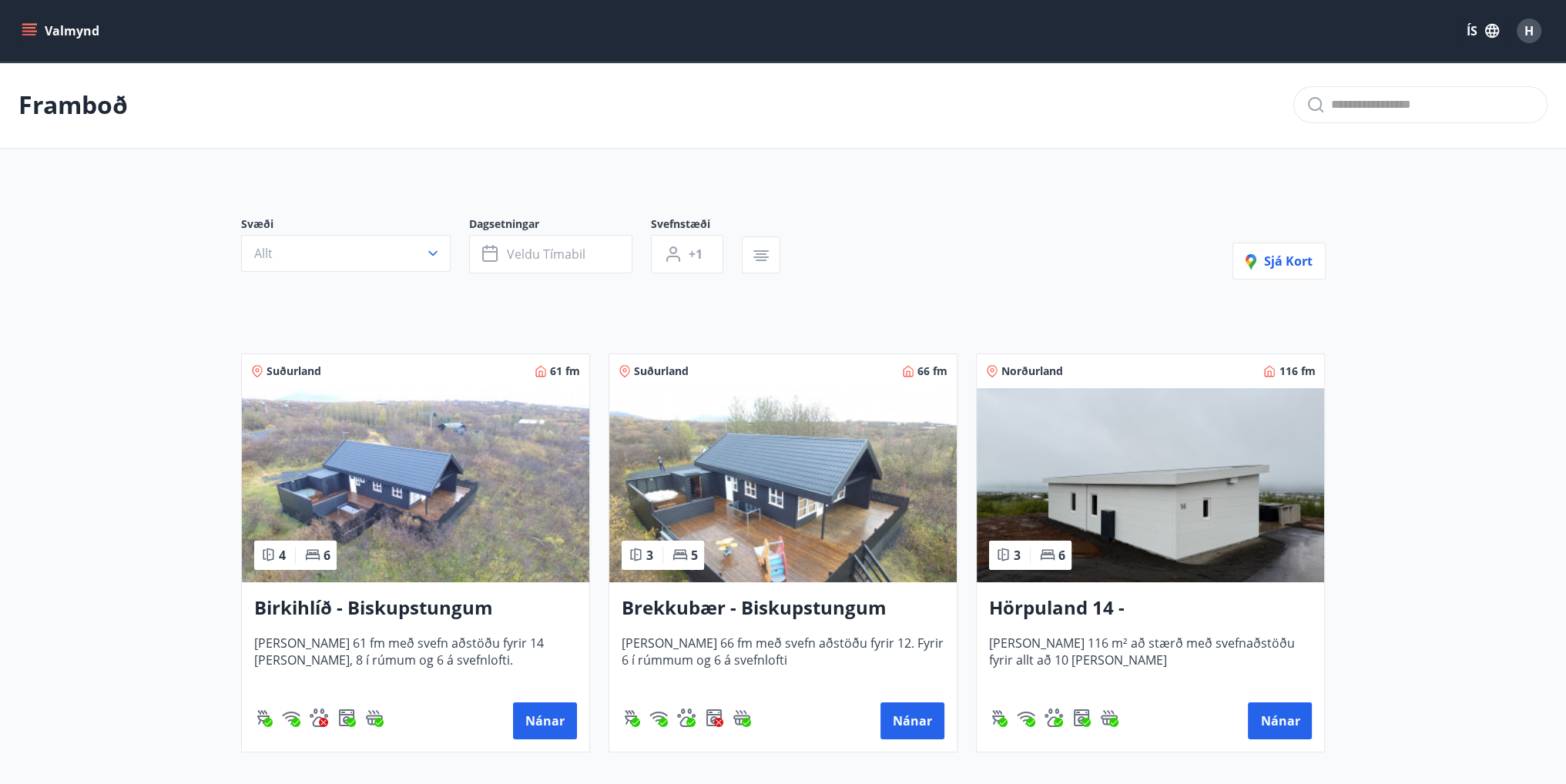
click at [31, 33] on icon "menu" at bounding box center [29, 30] width 15 height 15
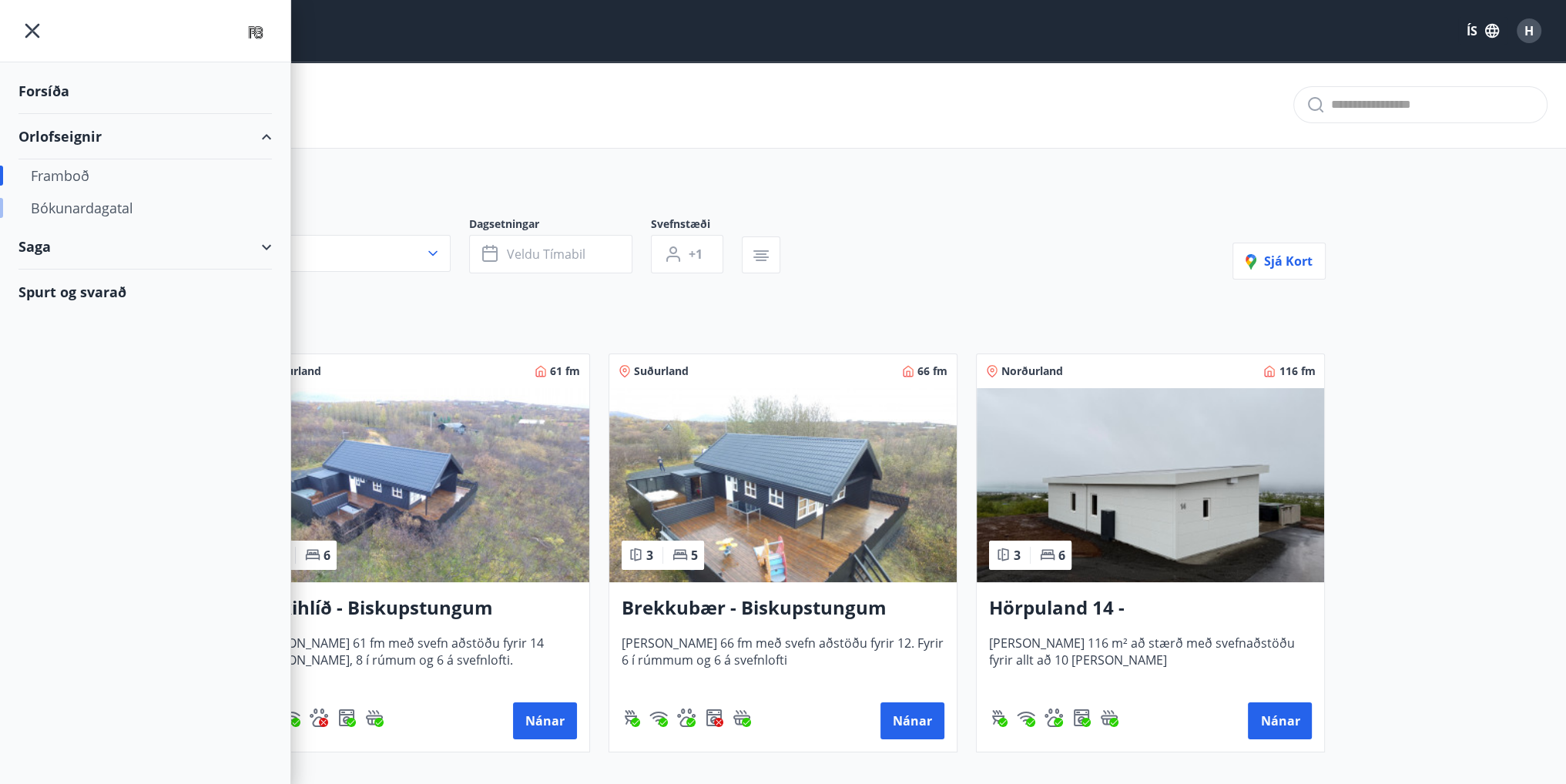
click at [64, 207] on div "Bókunardagatal" at bounding box center [145, 208] width 228 height 33
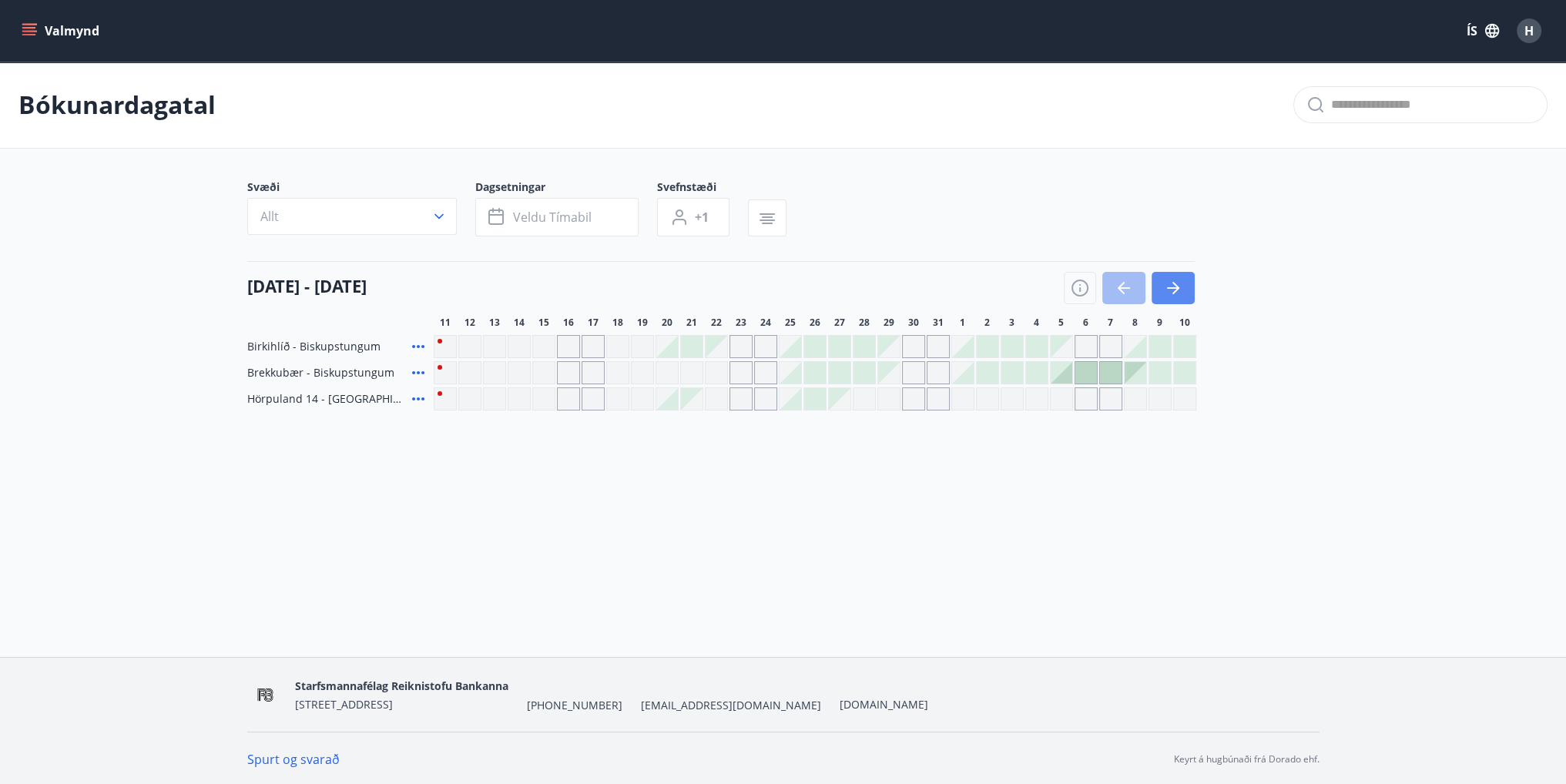
click at [1167, 288] on icon "button" at bounding box center [1173, 287] width 18 height 18
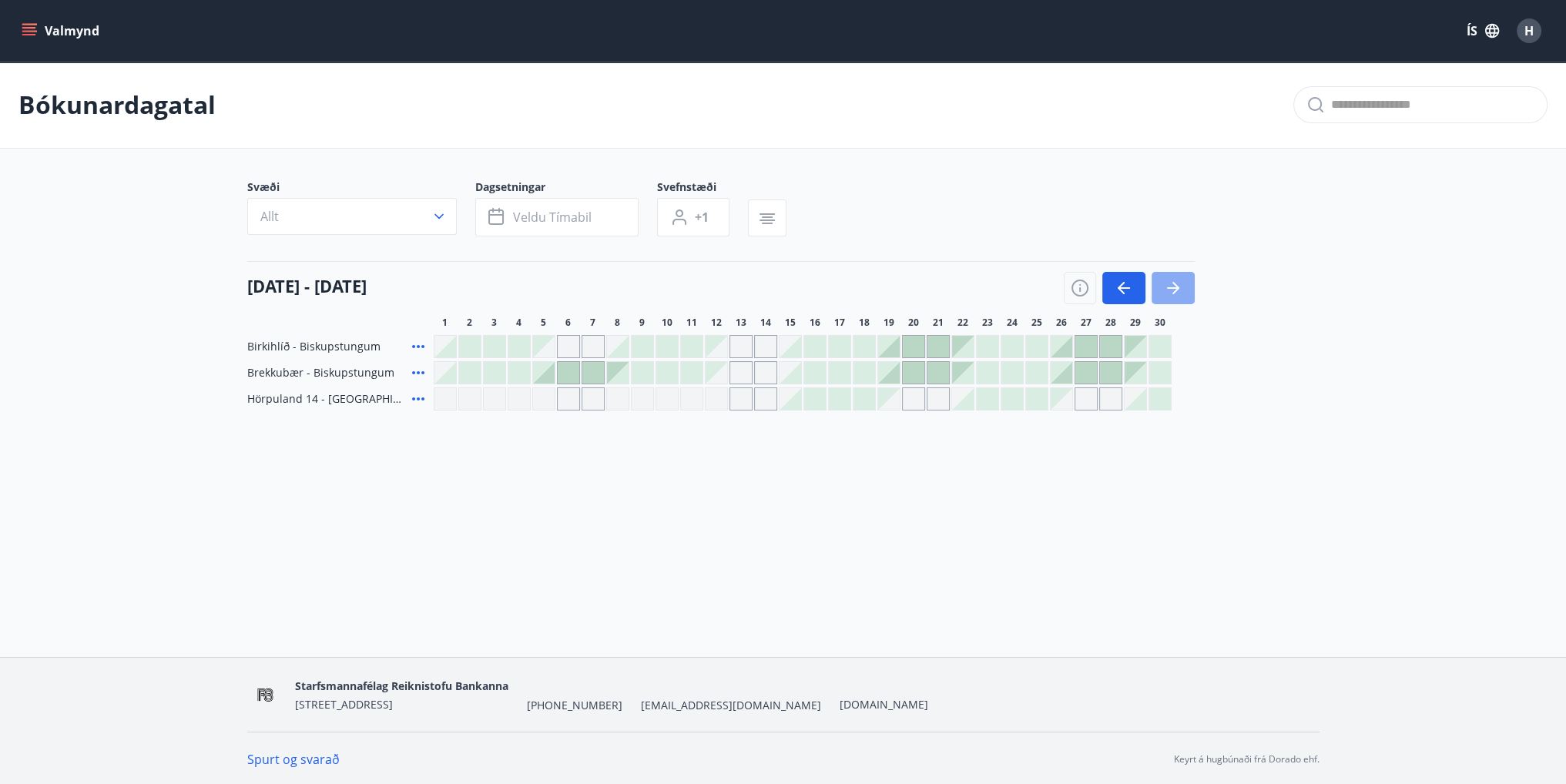
click at [1180, 286] on icon "button" at bounding box center [1173, 287] width 18 height 18
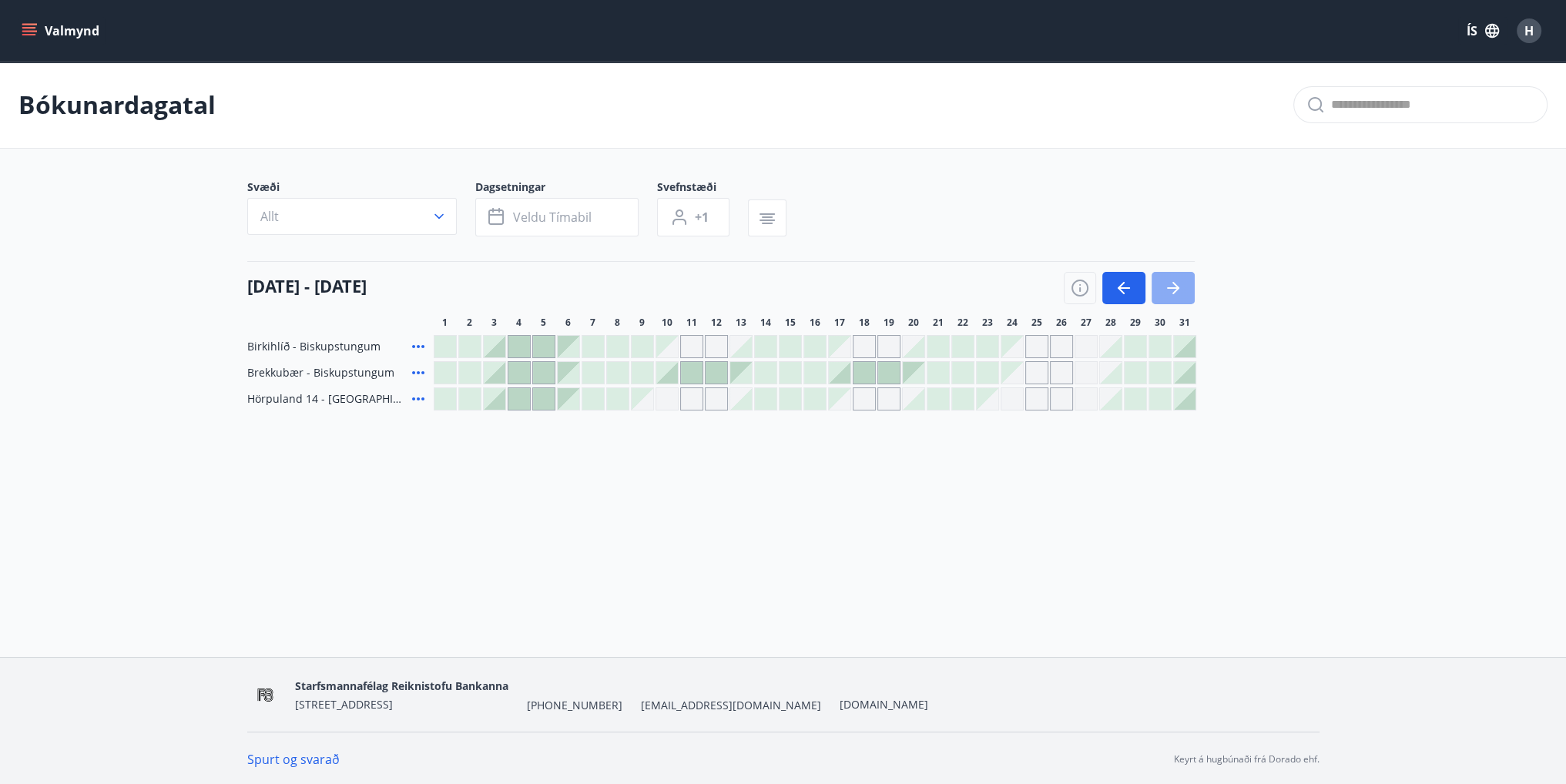
click at [1175, 287] on icon "button" at bounding box center [1173, 288] width 13 height 2
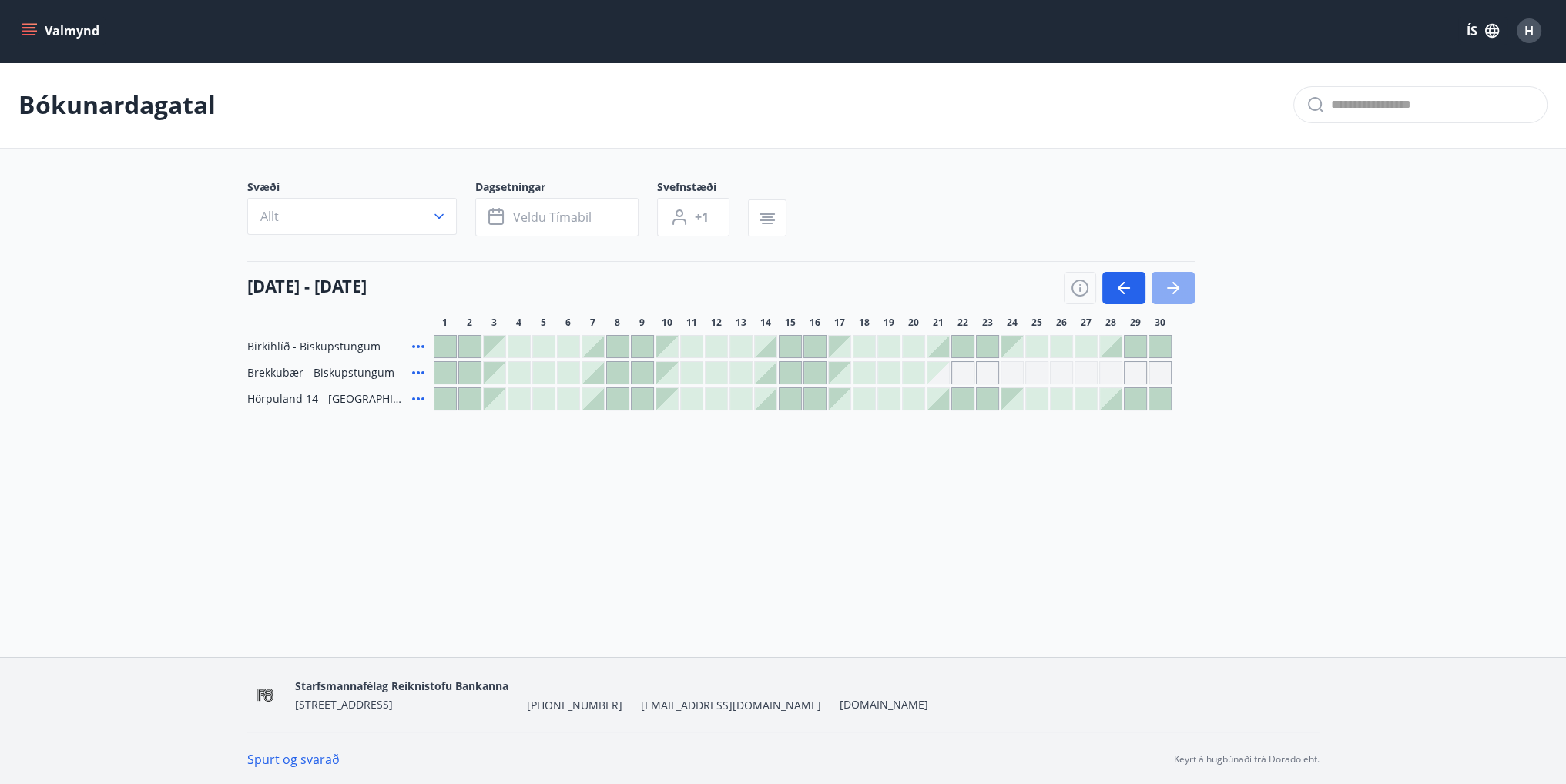
click at [1177, 287] on icon "button" at bounding box center [1173, 288] width 13 height 2
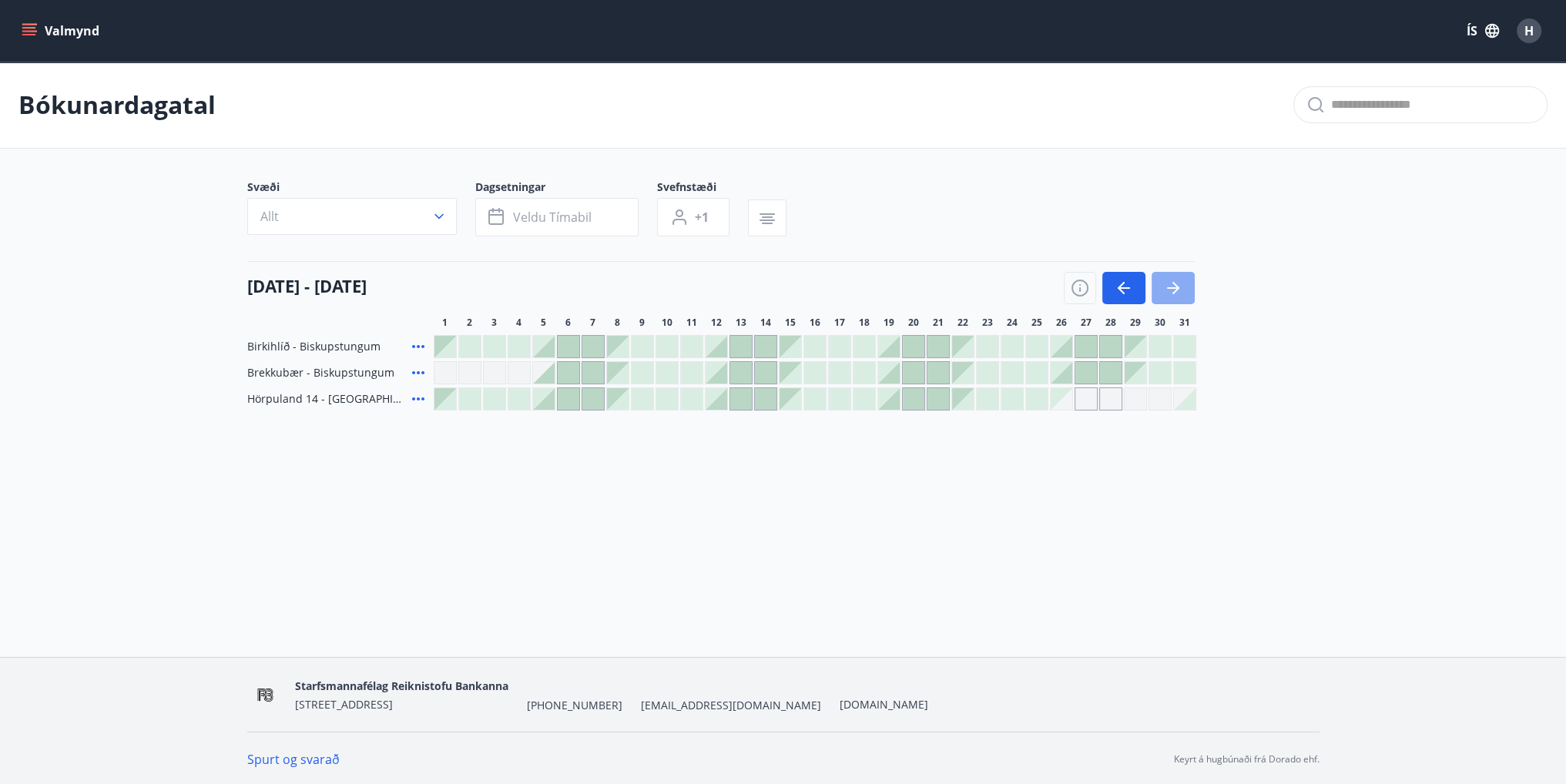
click at [1177, 287] on icon "button" at bounding box center [1176, 288] width 7 height 13
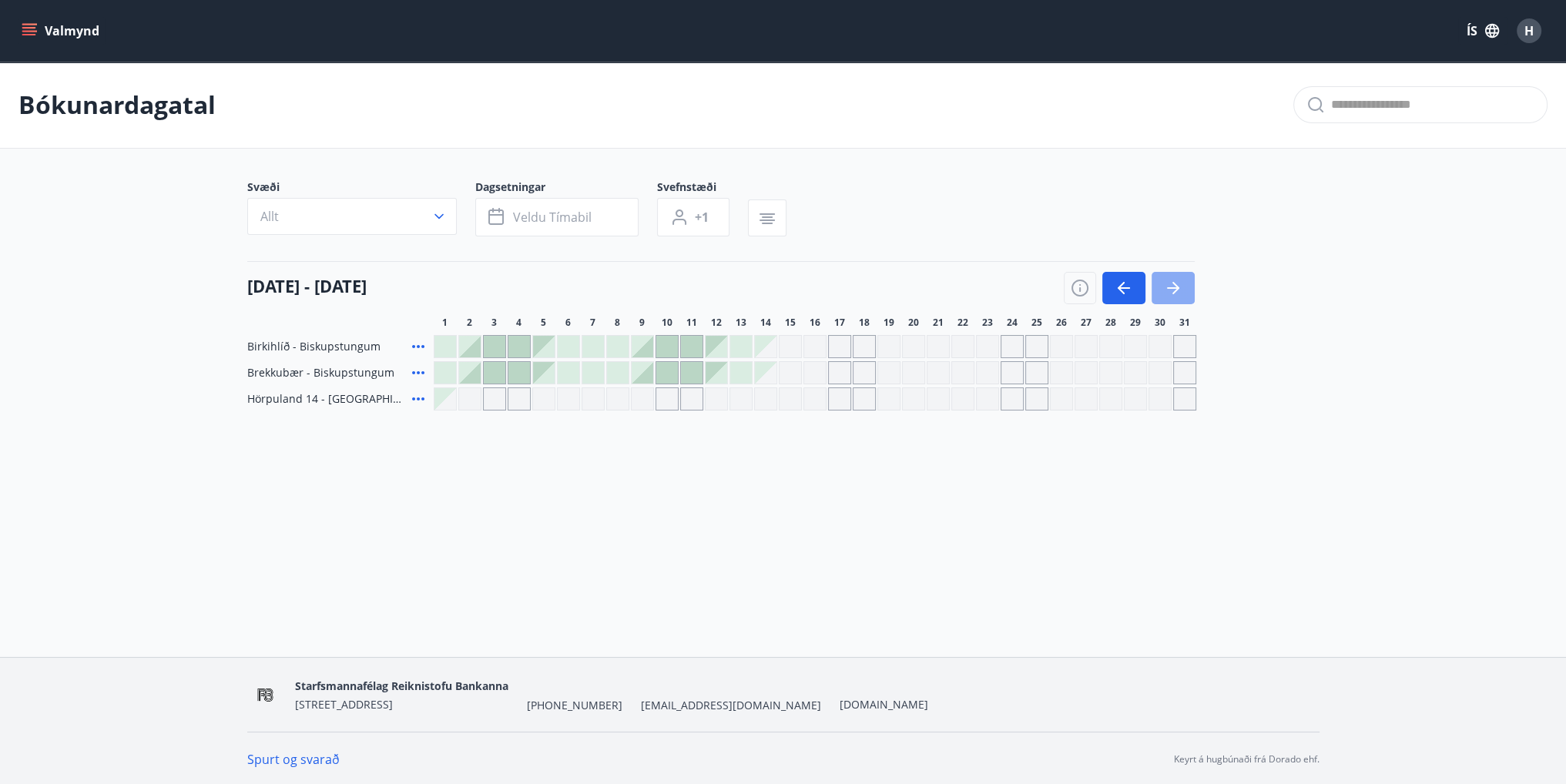
click at [1171, 294] on icon "button" at bounding box center [1173, 287] width 18 height 18
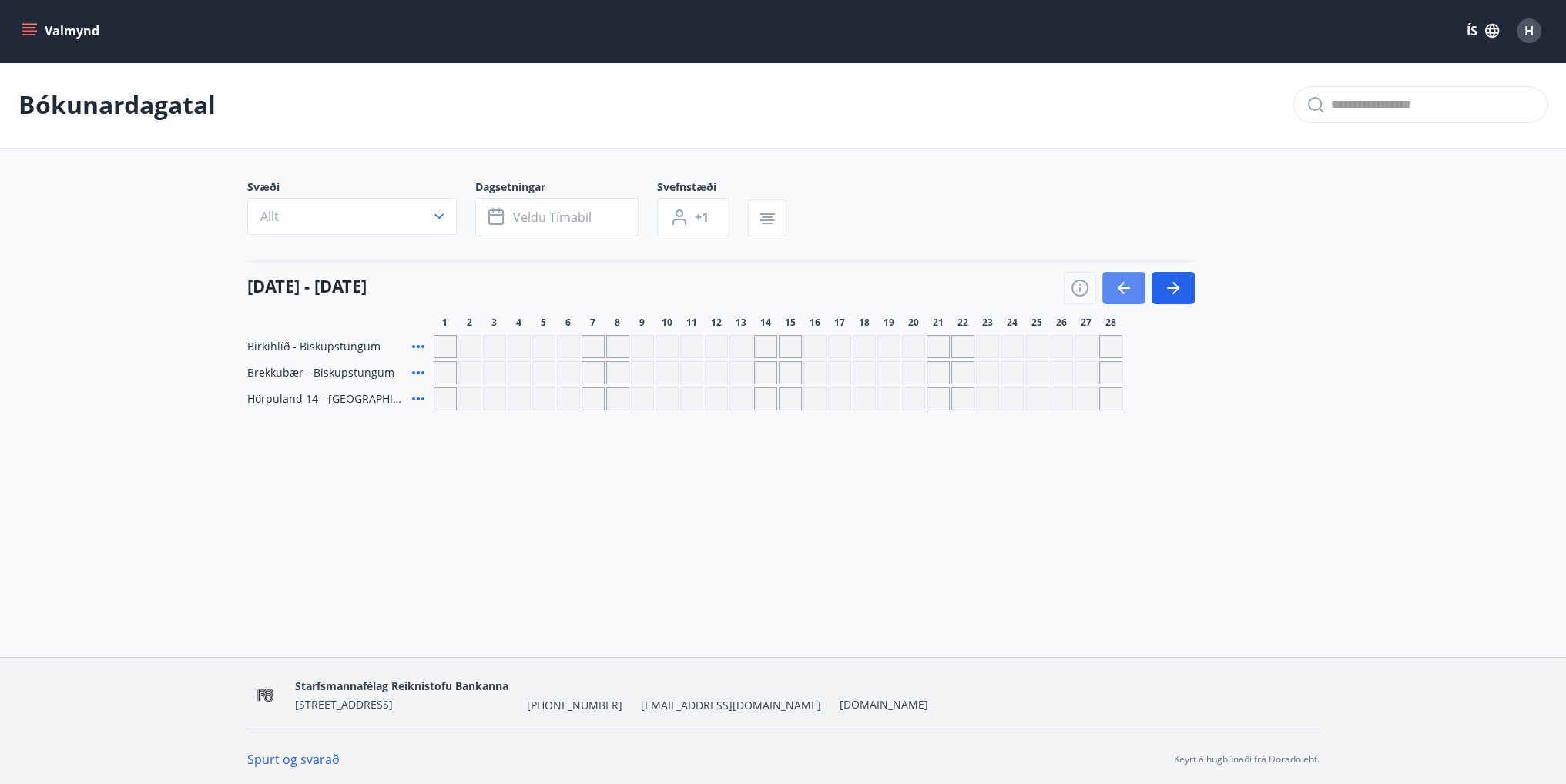
click at [1129, 295] on icon "button" at bounding box center [1124, 287] width 18 height 18
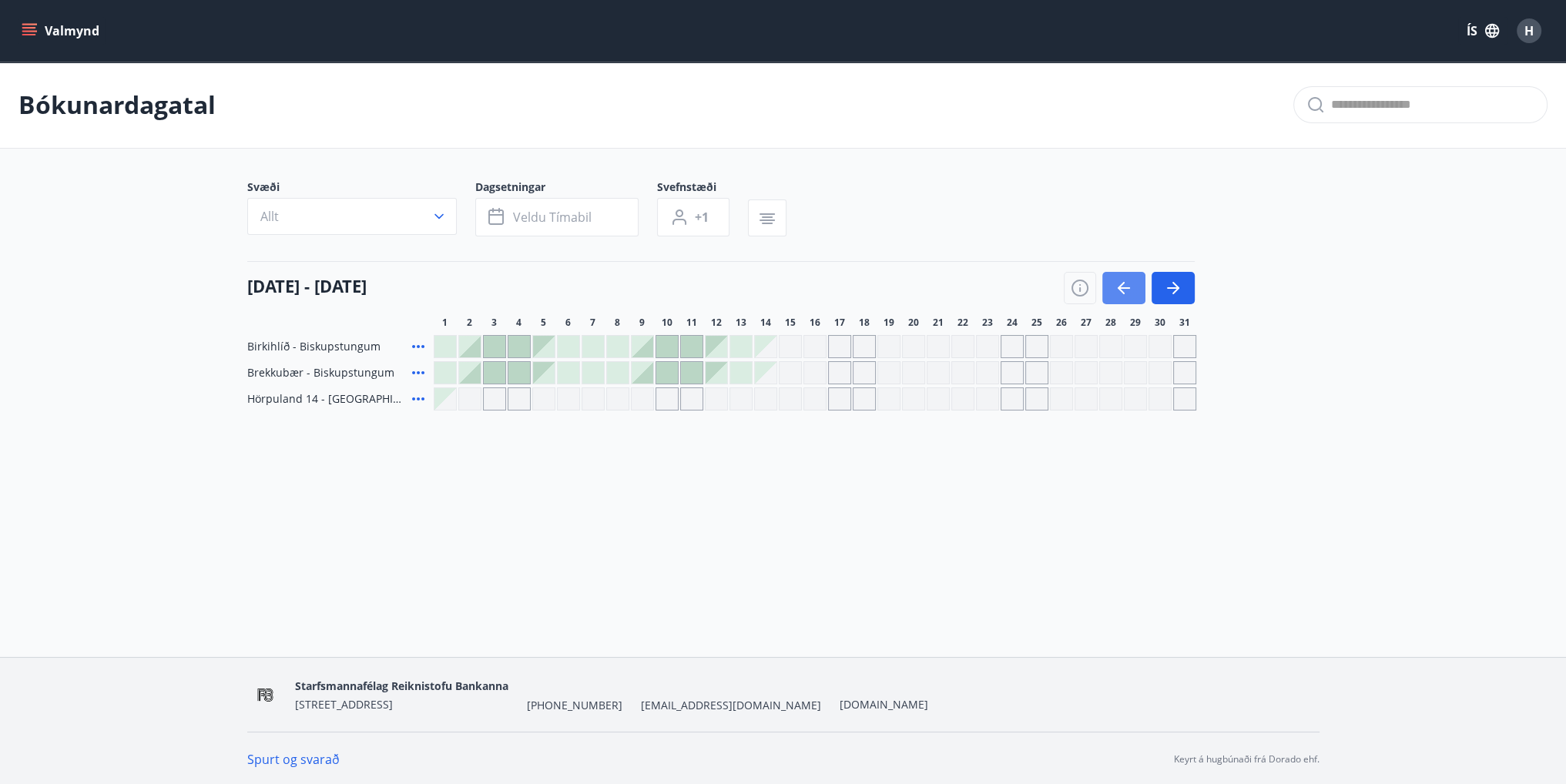
click at [1116, 283] on icon "button" at bounding box center [1124, 287] width 18 height 18
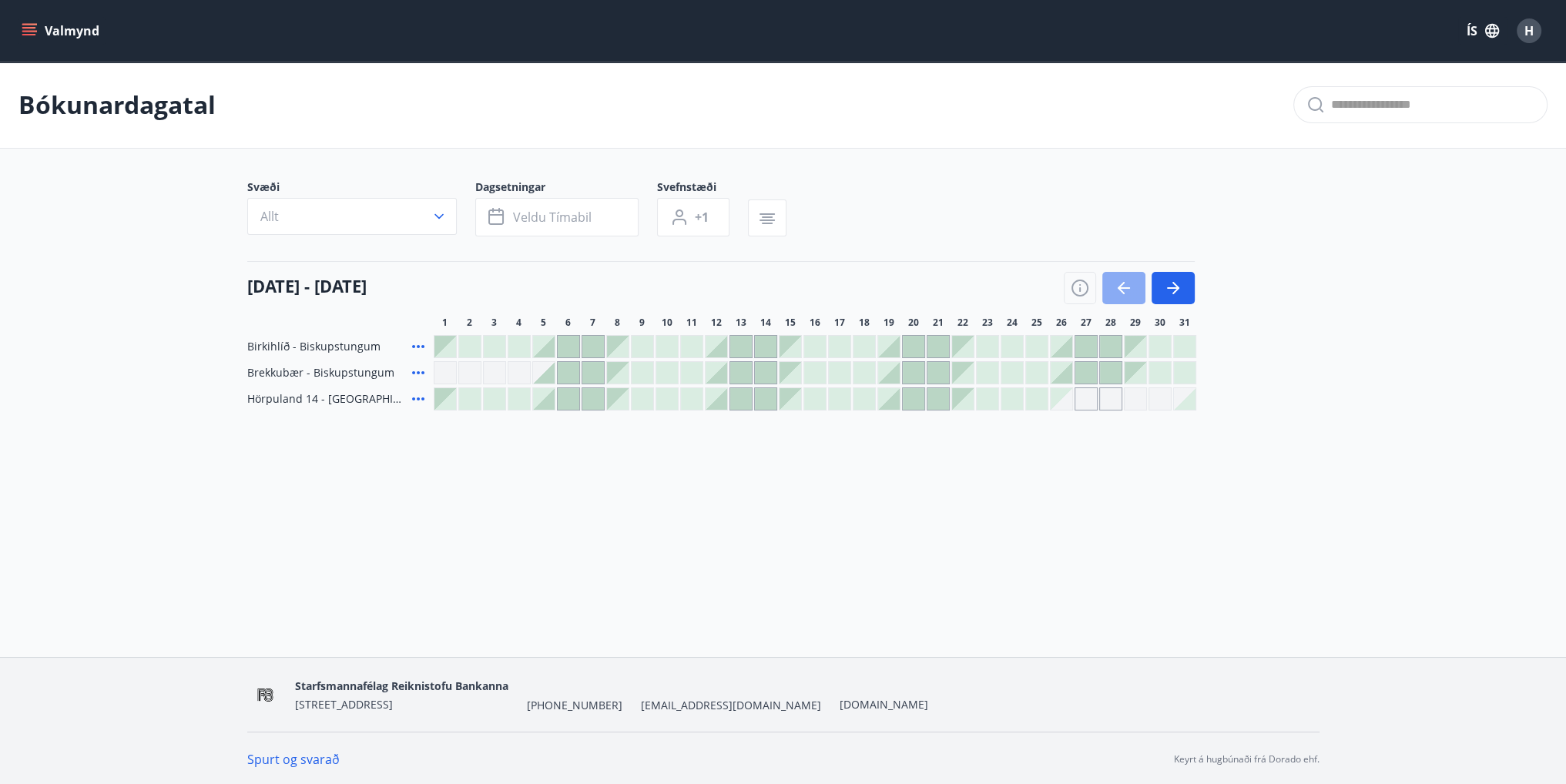
click at [1122, 285] on icon "button" at bounding box center [1124, 287] width 18 height 18
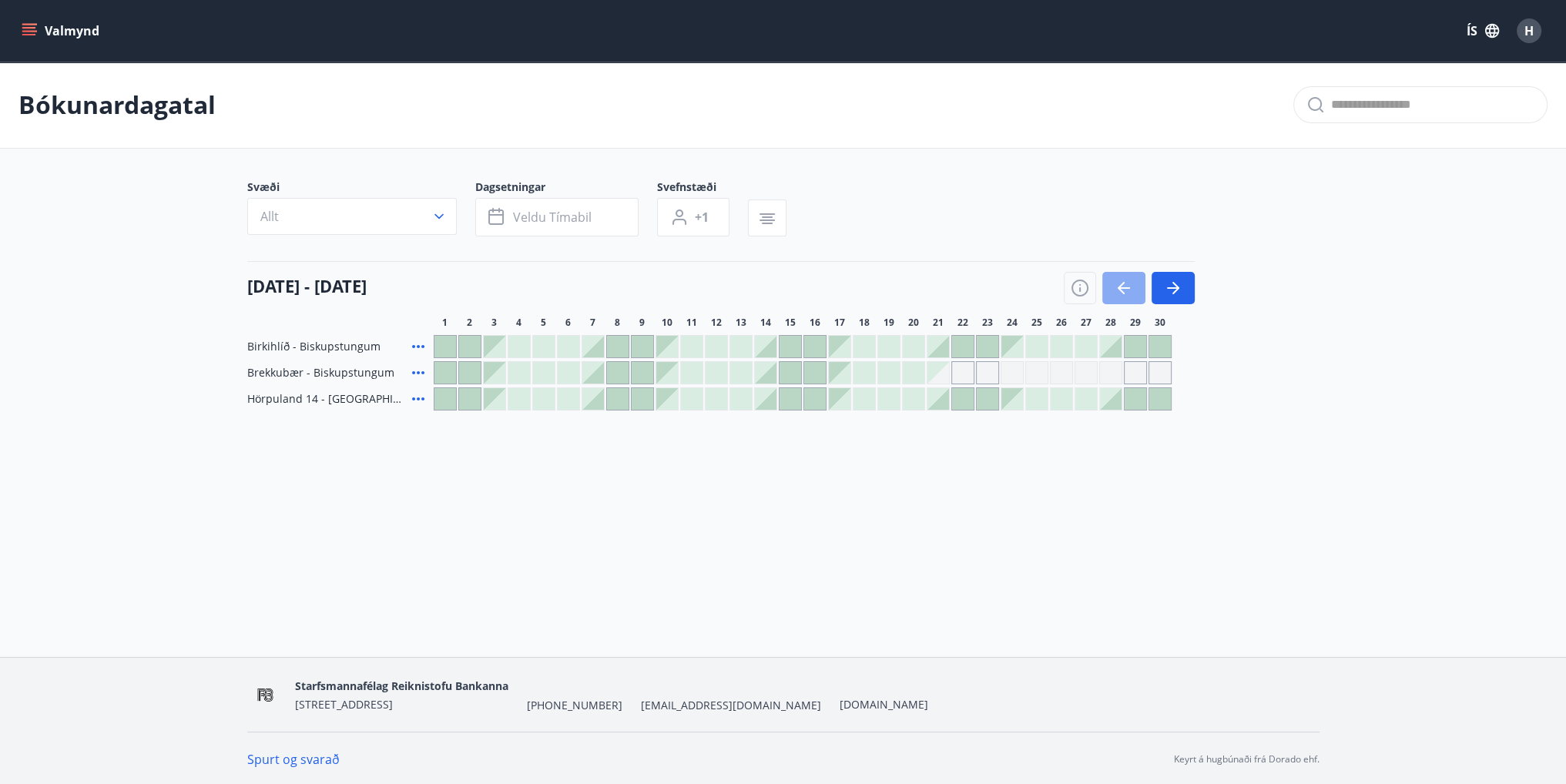
click at [1116, 281] on icon "button" at bounding box center [1124, 287] width 18 height 18
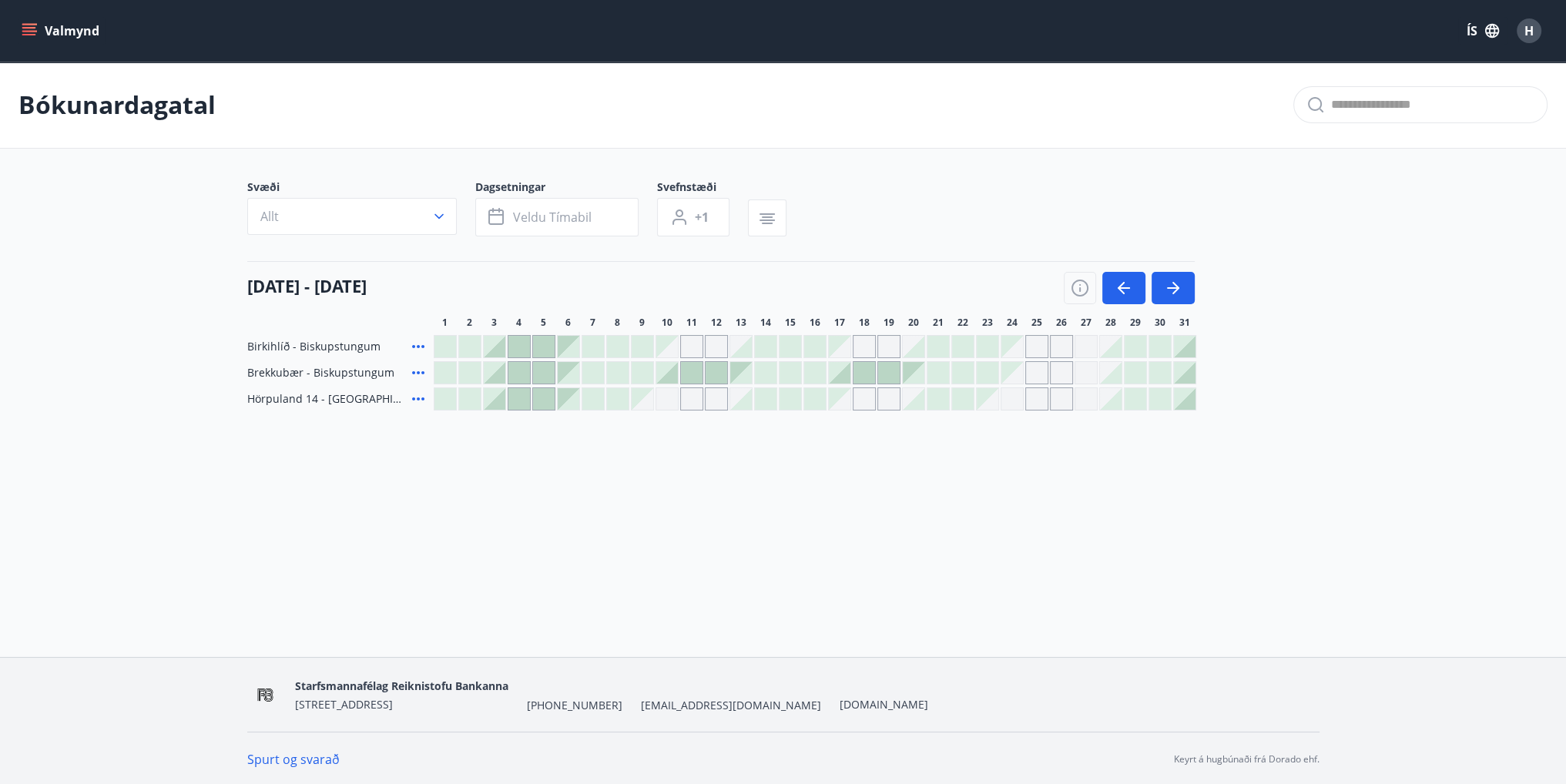
click at [31, 29] on icon "menu" at bounding box center [29, 30] width 15 height 15
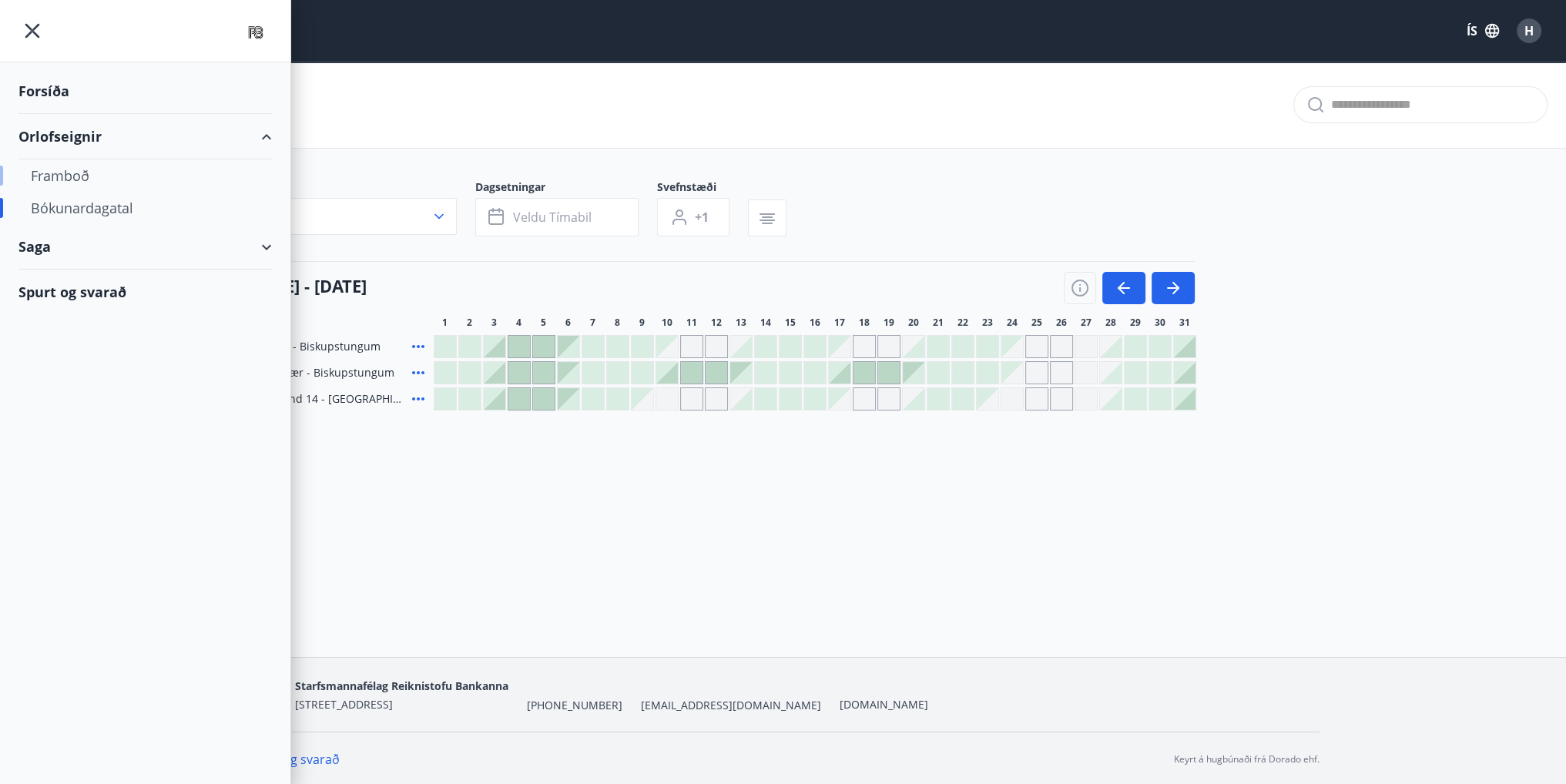
click at [71, 178] on div "Framboð" at bounding box center [145, 176] width 228 height 33
